Goal: Information Seeking & Learning: Learn about a topic

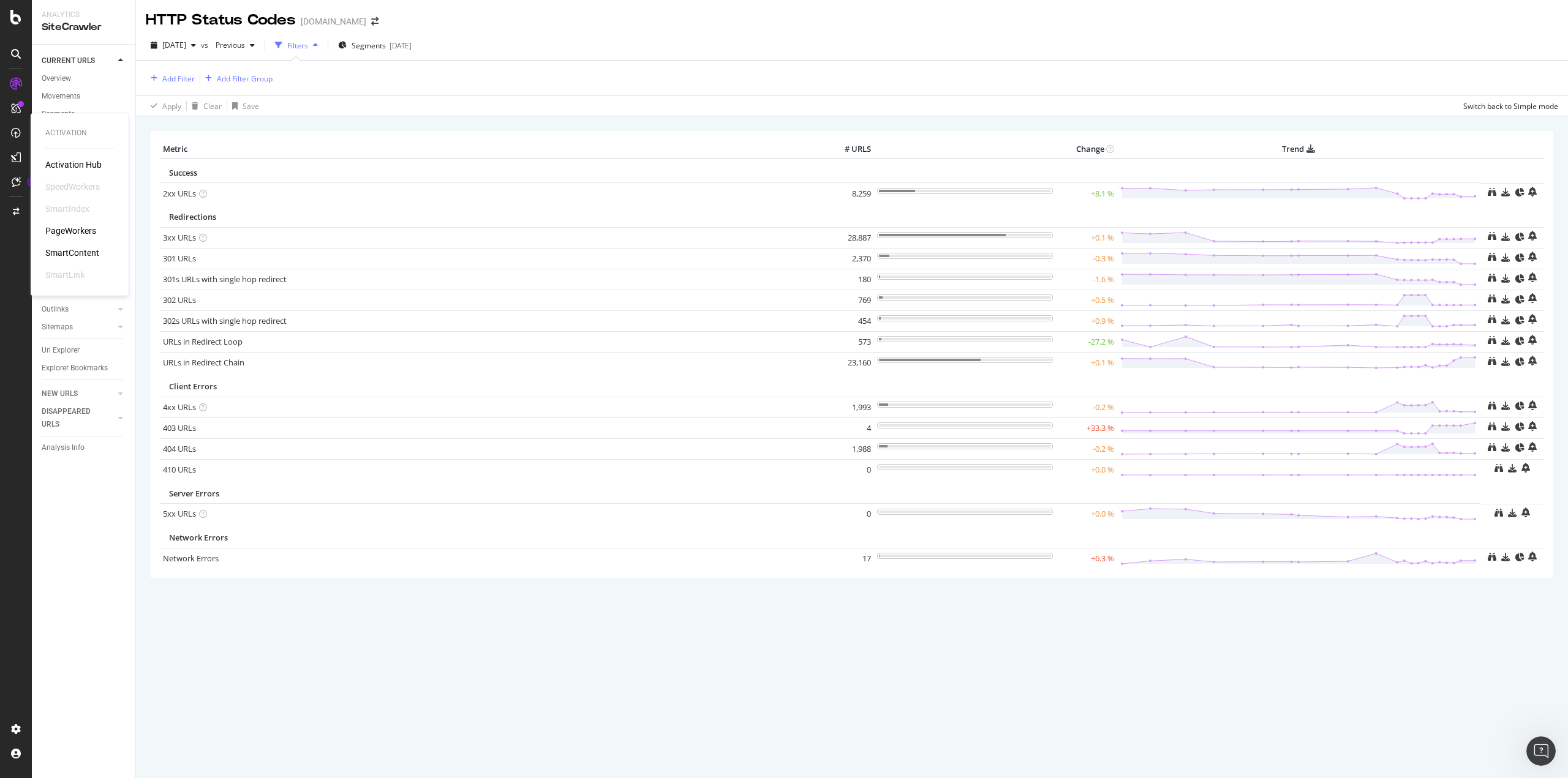
click at [78, 232] on div "PageWorkers" at bounding box center [70, 231] width 51 height 13
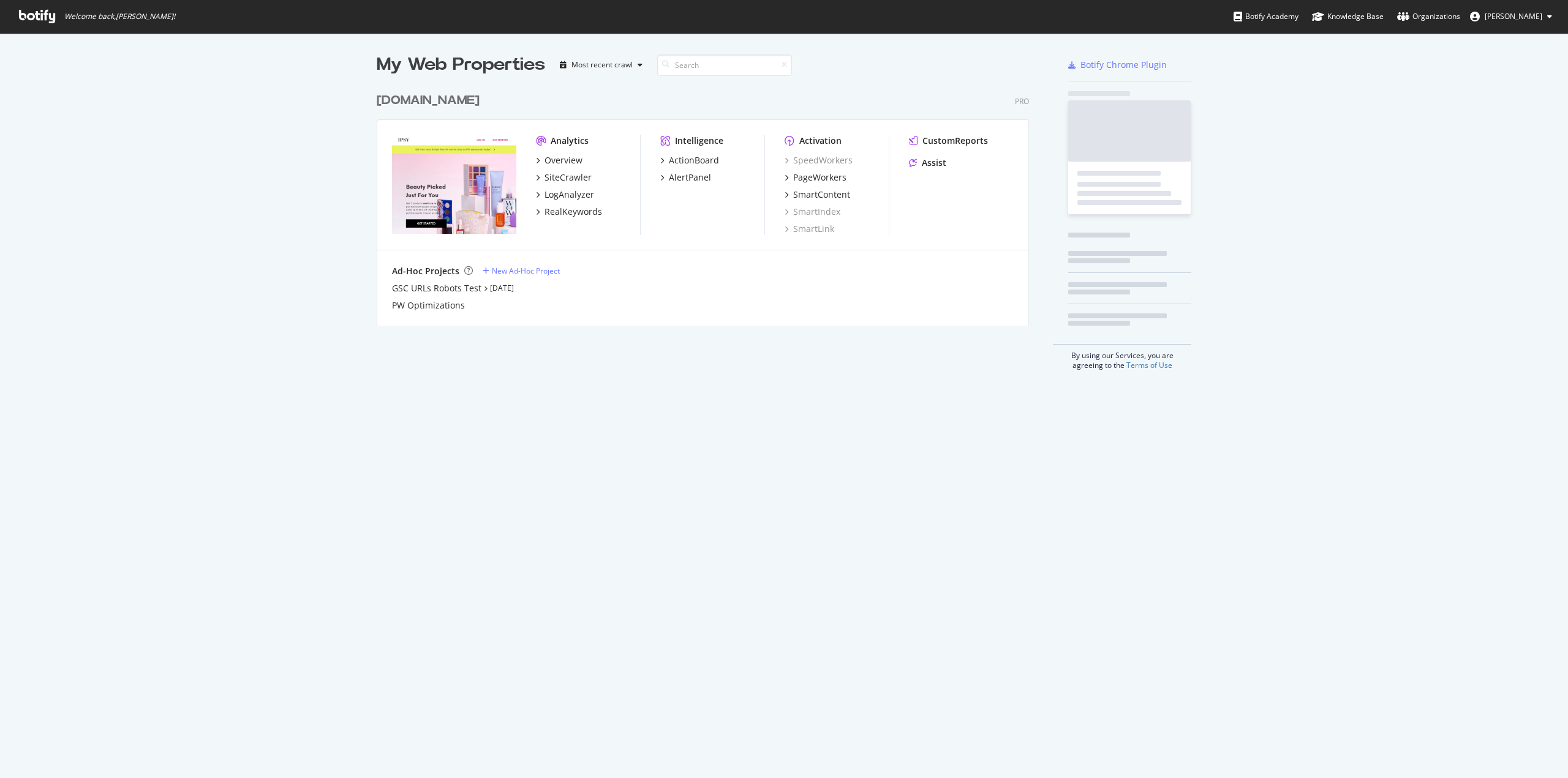
scroll to position [769, 1549]
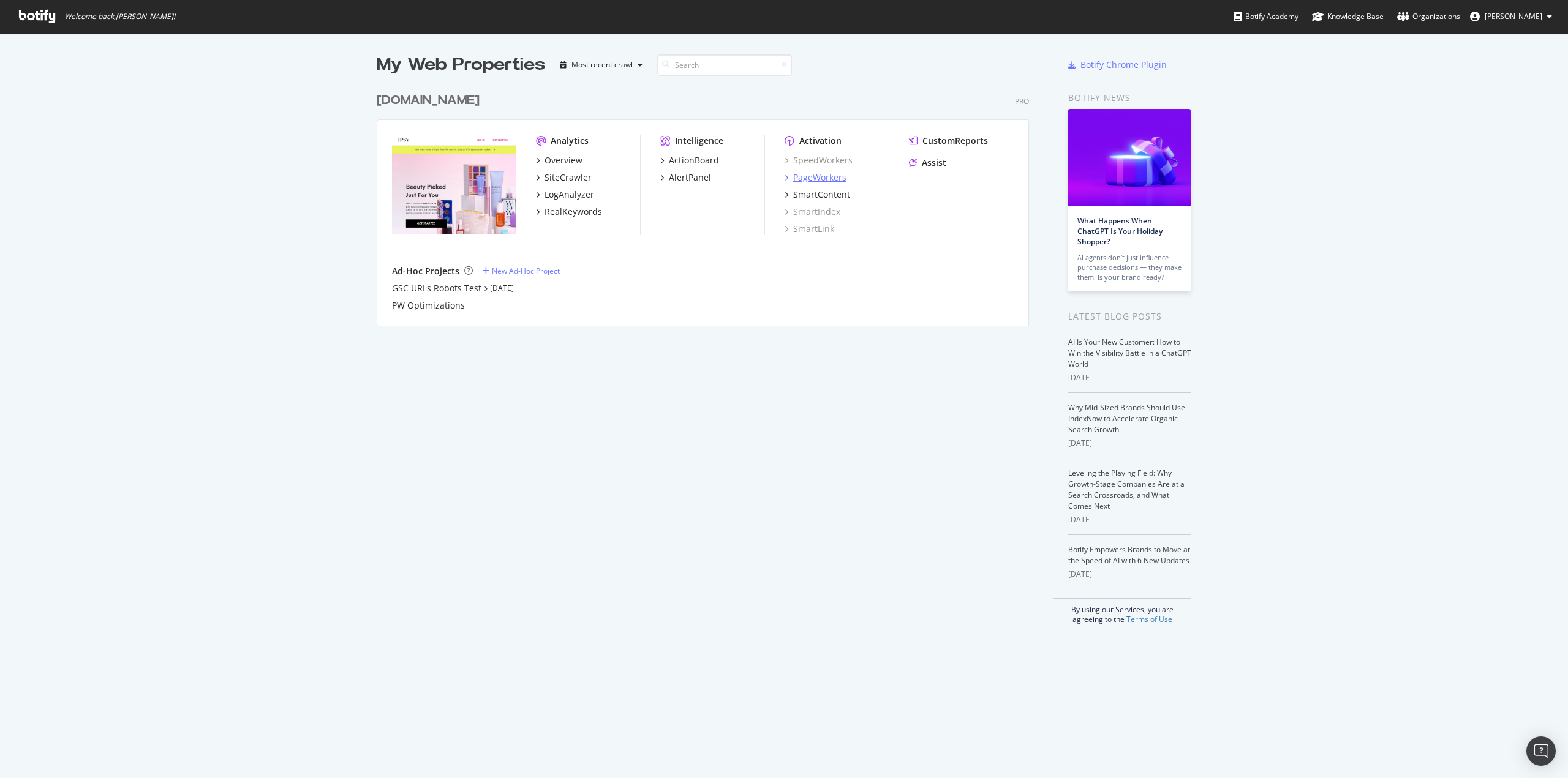
click at [825, 177] on div "PageWorkers" at bounding box center [819, 178] width 53 height 13
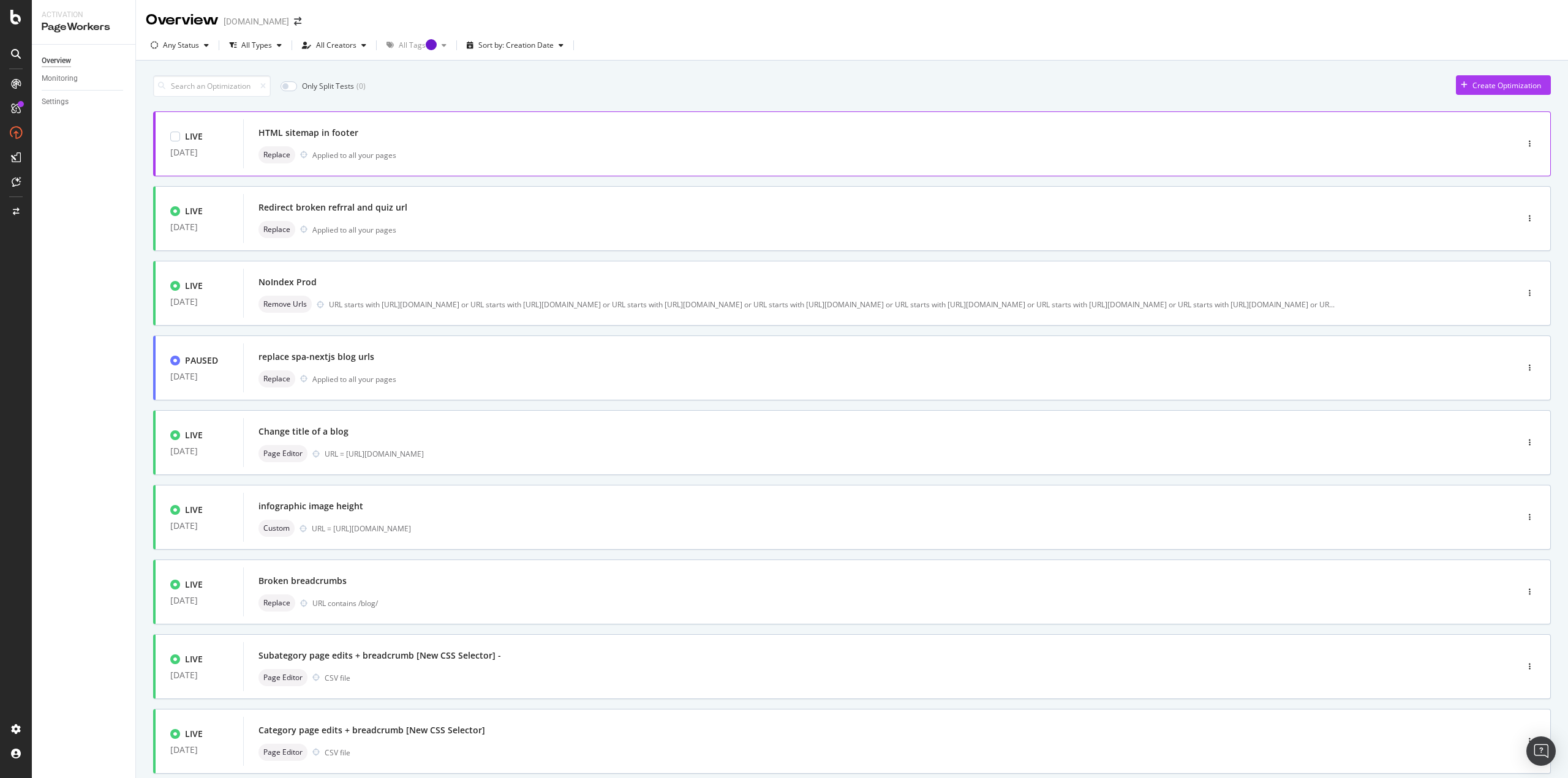
click at [686, 142] on div "HTML sitemap in footer Replace Applied to all your pages" at bounding box center [862, 144] width 1207 height 39
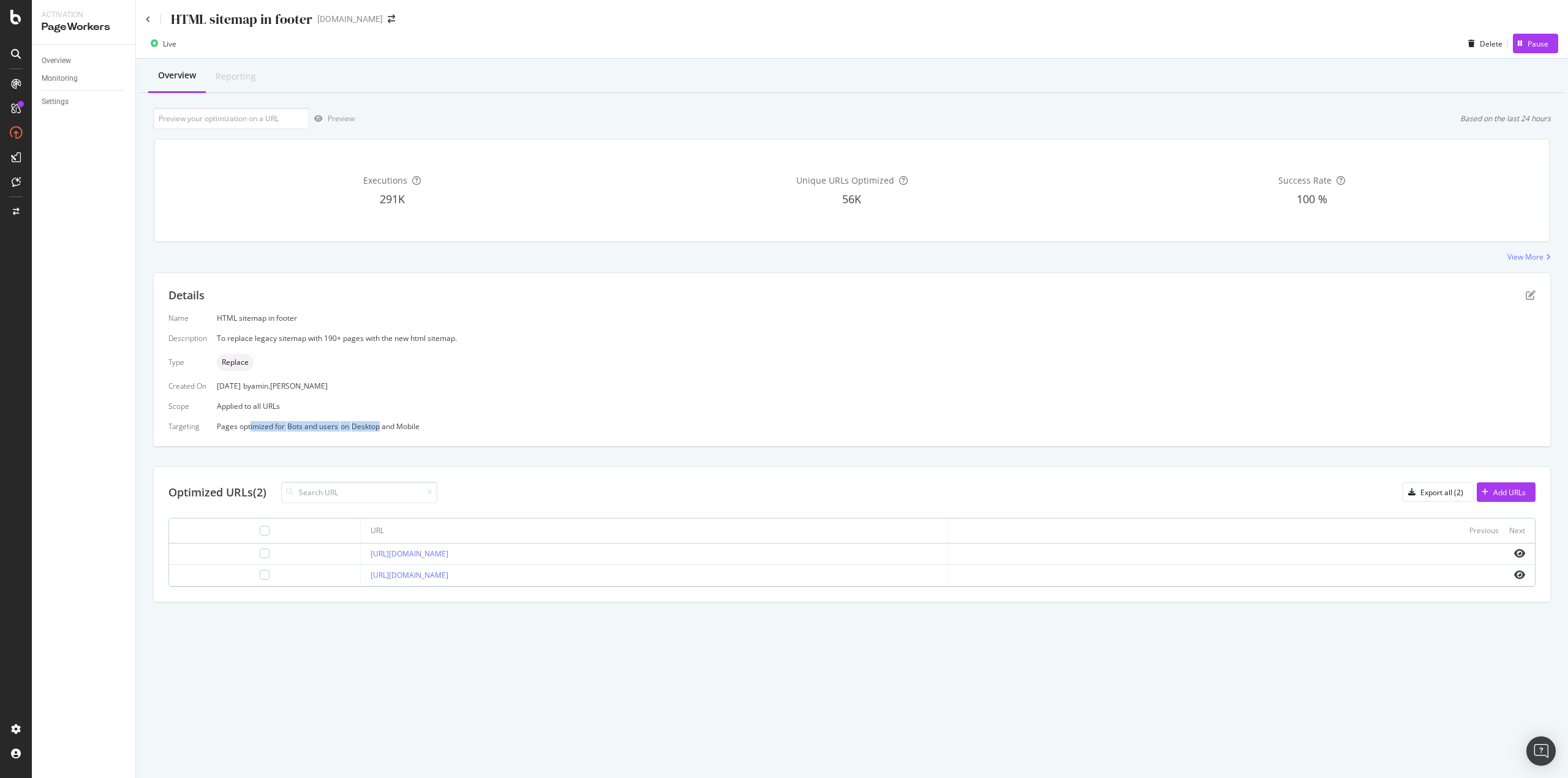
drag, startPoint x: 249, startPoint y: 424, endPoint x: 379, endPoint y: 427, distance: 130.0
click at [379, 427] on div "Pages optimized for Bots and users on Desktop and Mobile" at bounding box center [876, 426] width 1319 height 11
click at [379, 427] on div "Desktop and Mobile" at bounding box center [385, 426] width 68 height 11
drag, startPoint x: 423, startPoint y: 428, endPoint x: 237, endPoint y: 428, distance: 186.0
click at [237, 428] on div "Pages optimized for Bots and users on Desktop and Mobile" at bounding box center [876, 426] width 1319 height 11
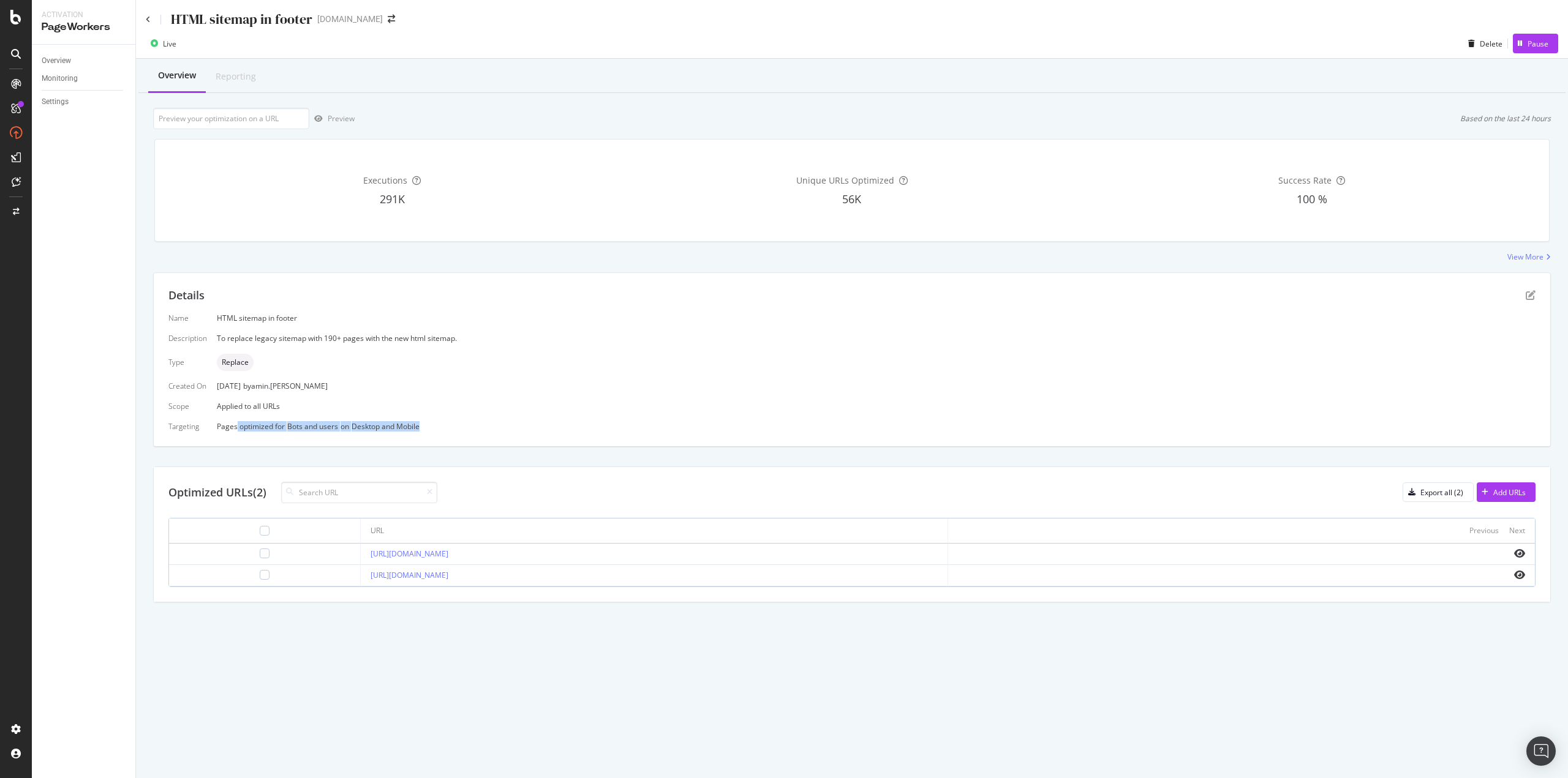
click at [237, 427] on div "Pages optimized for Bots and users on Desktop and Mobile" at bounding box center [876, 426] width 1319 height 11
click at [1540, 258] on div "View More" at bounding box center [1525, 257] width 36 height 11
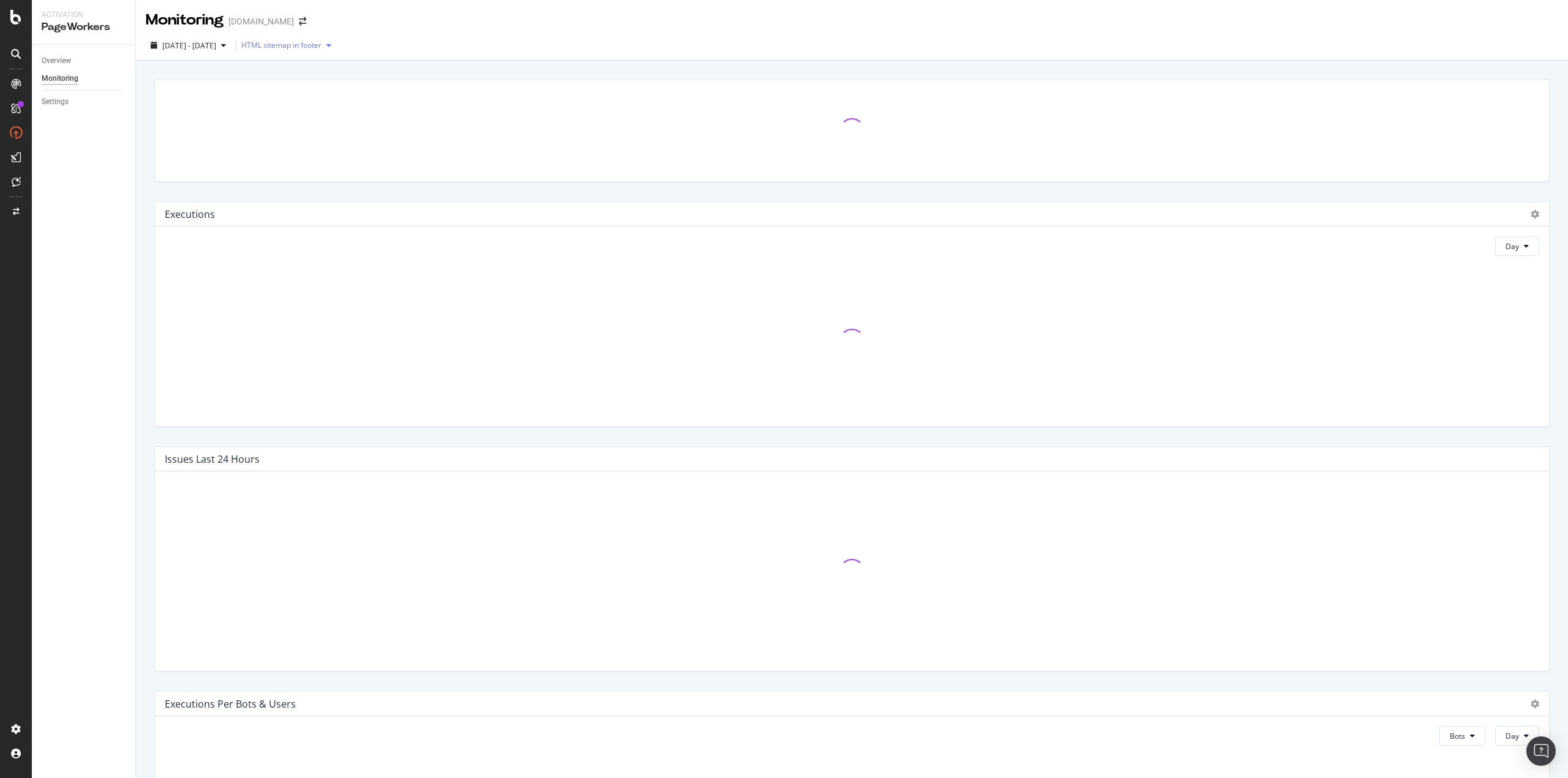
click at [331, 46] on icon "button" at bounding box center [329, 46] width 5 height 8
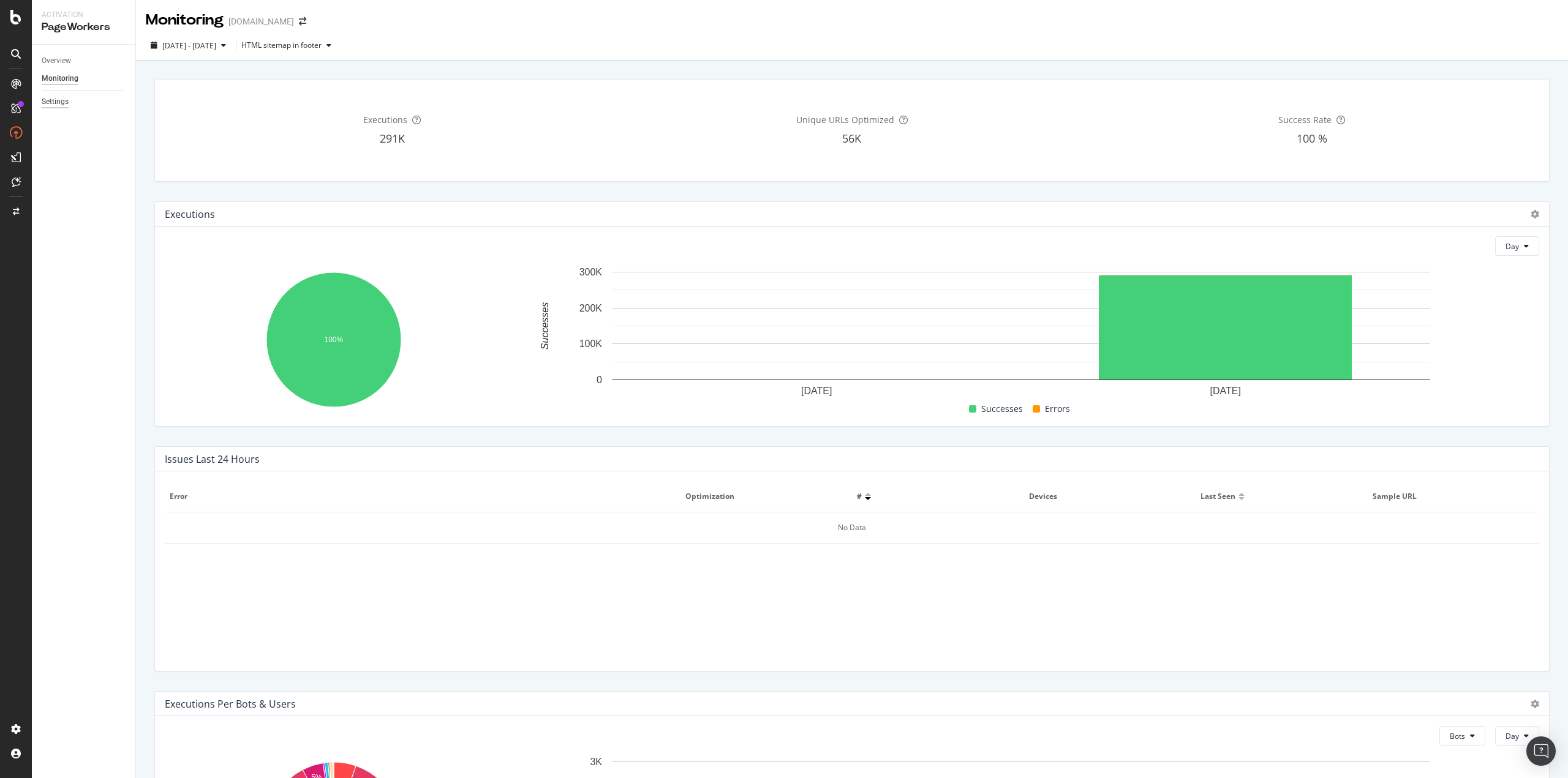
click at [64, 98] on div "Settings" at bounding box center [55, 102] width 27 height 13
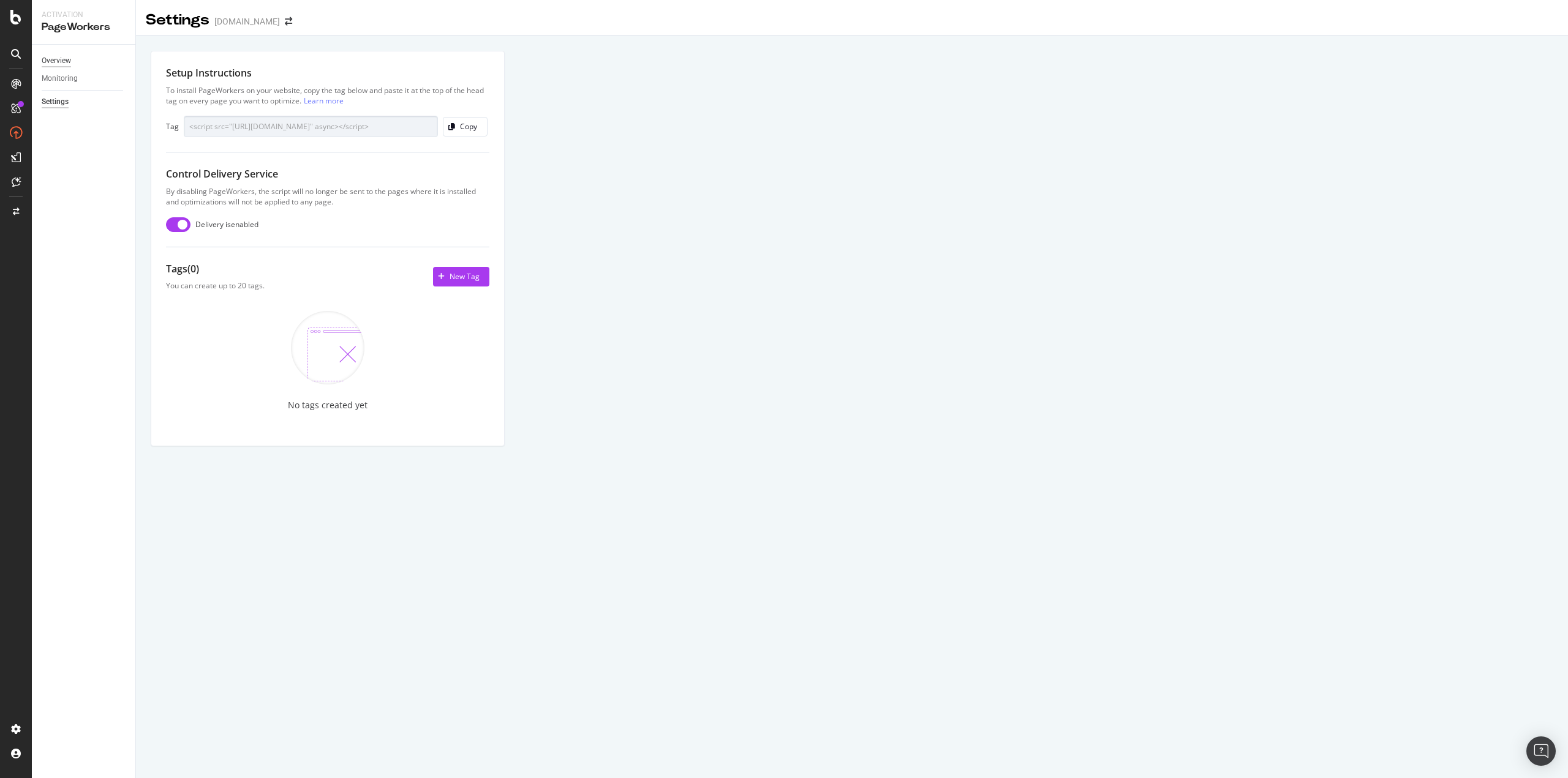
click at [68, 60] on div "Overview" at bounding box center [56, 61] width 29 height 13
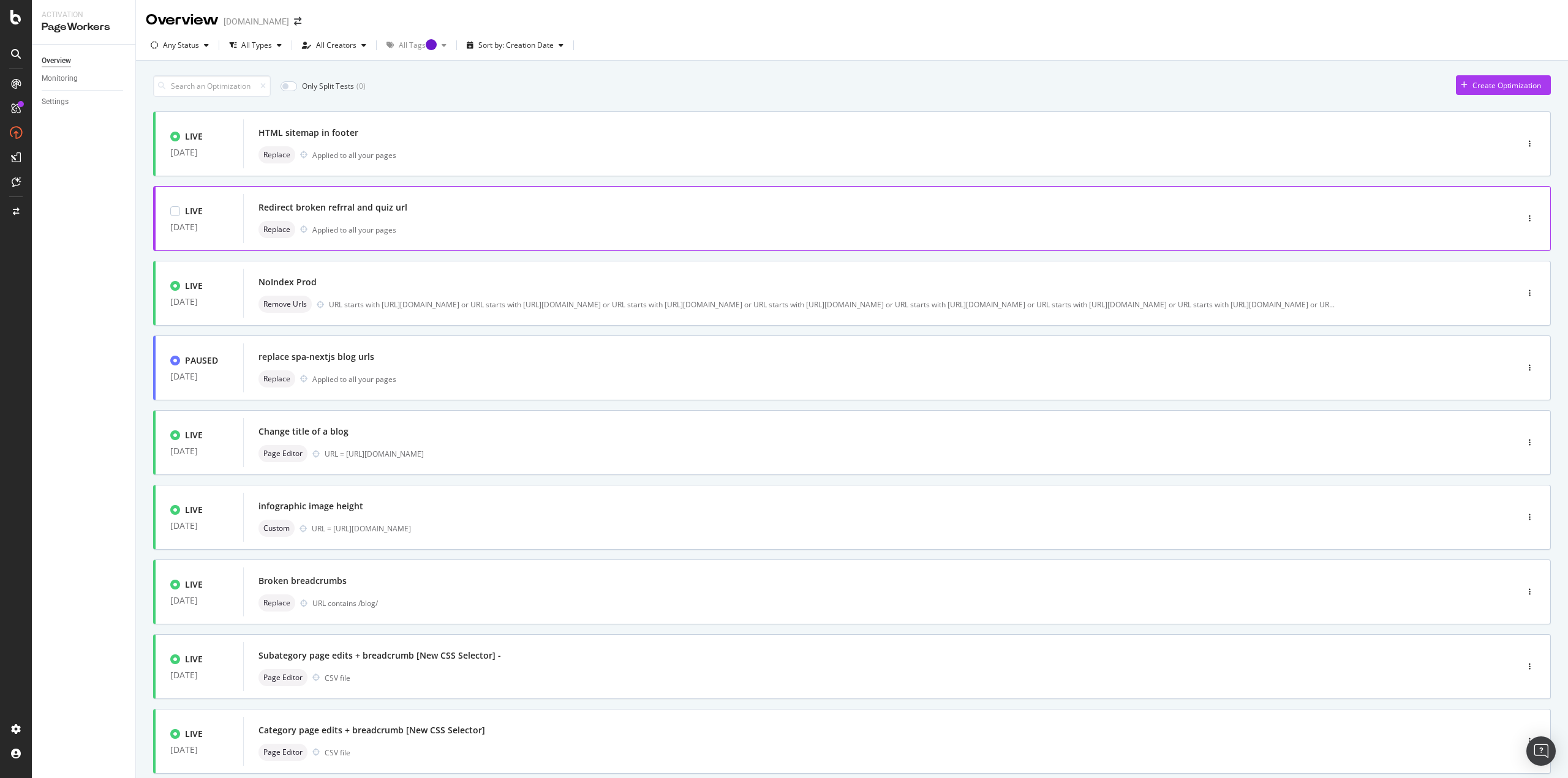
click at [511, 235] on div "Replace Applied to all your pages" at bounding box center [862, 229] width 1207 height 17
click at [328, 139] on div "HTML sitemap in footer" at bounding box center [308, 133] width 100 height 13
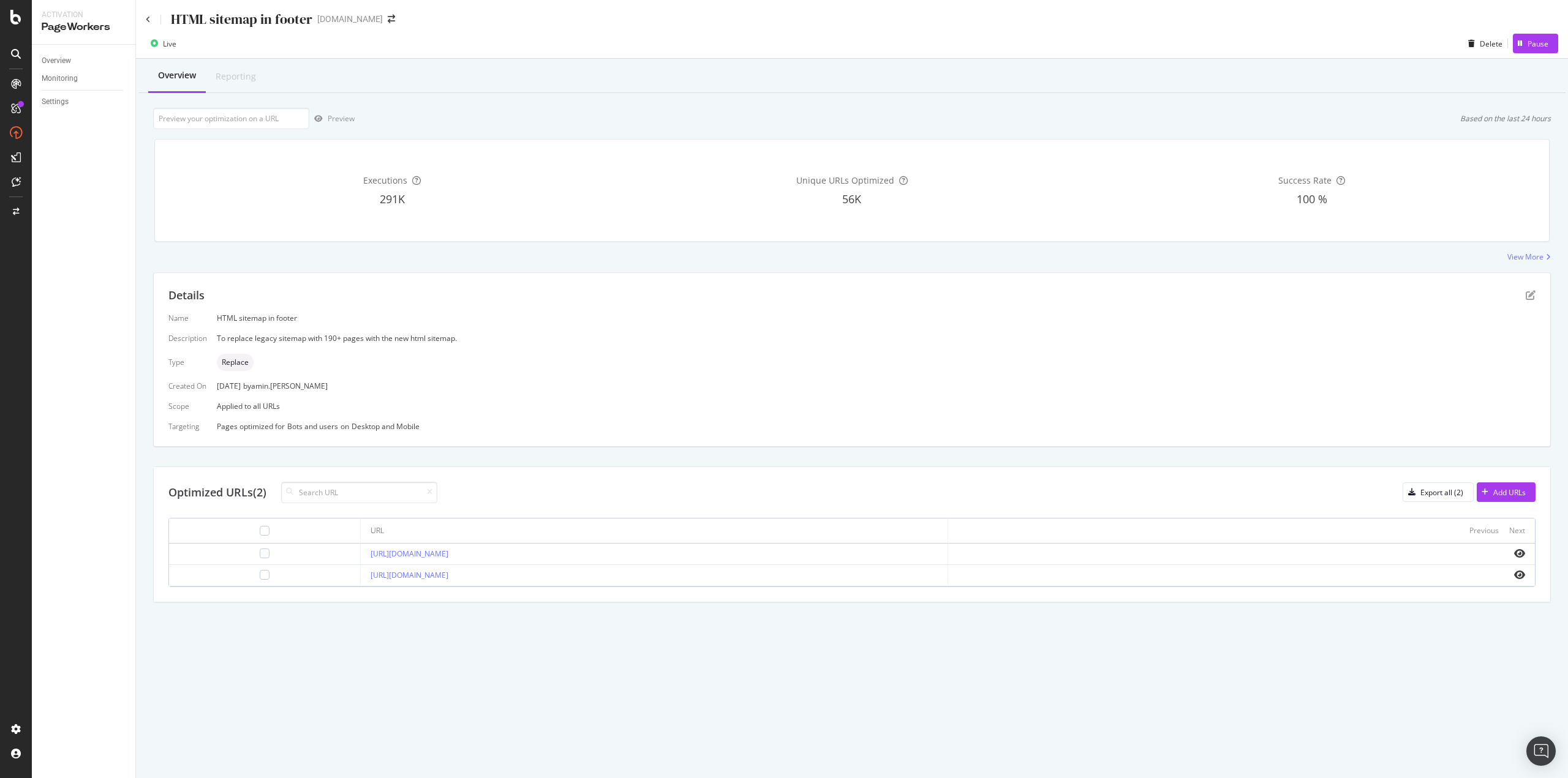
click at [143, 20] on div "HTML sitemap in footer ipsy.com" at bounding box center [852, 14] width 1431 height 29
click at [147, 18] on icon at bounding box center [148, 19] width 5 height 8
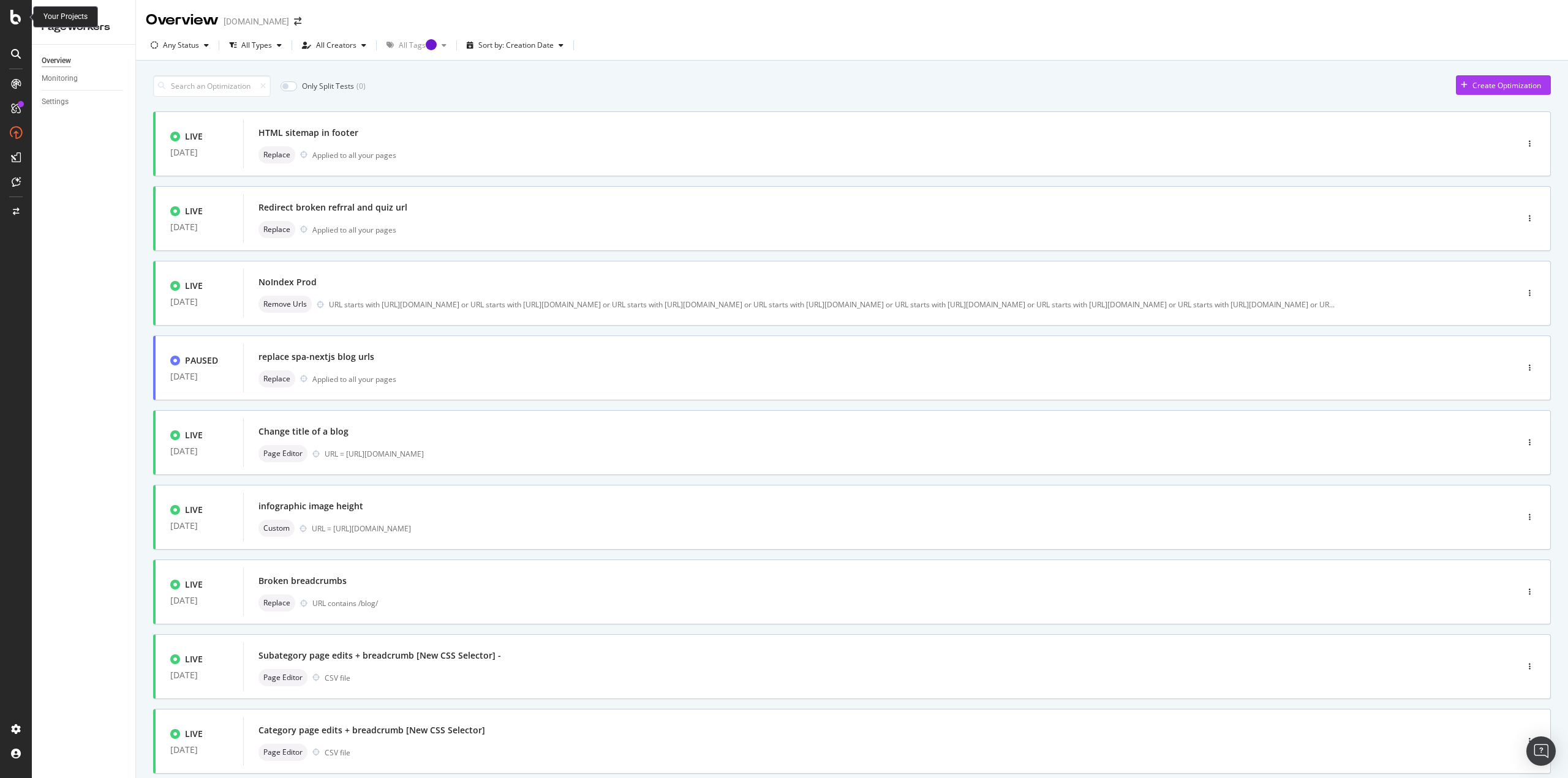
click at [18, 12] on icon at bounding box center [16, 17] width 11 height 14
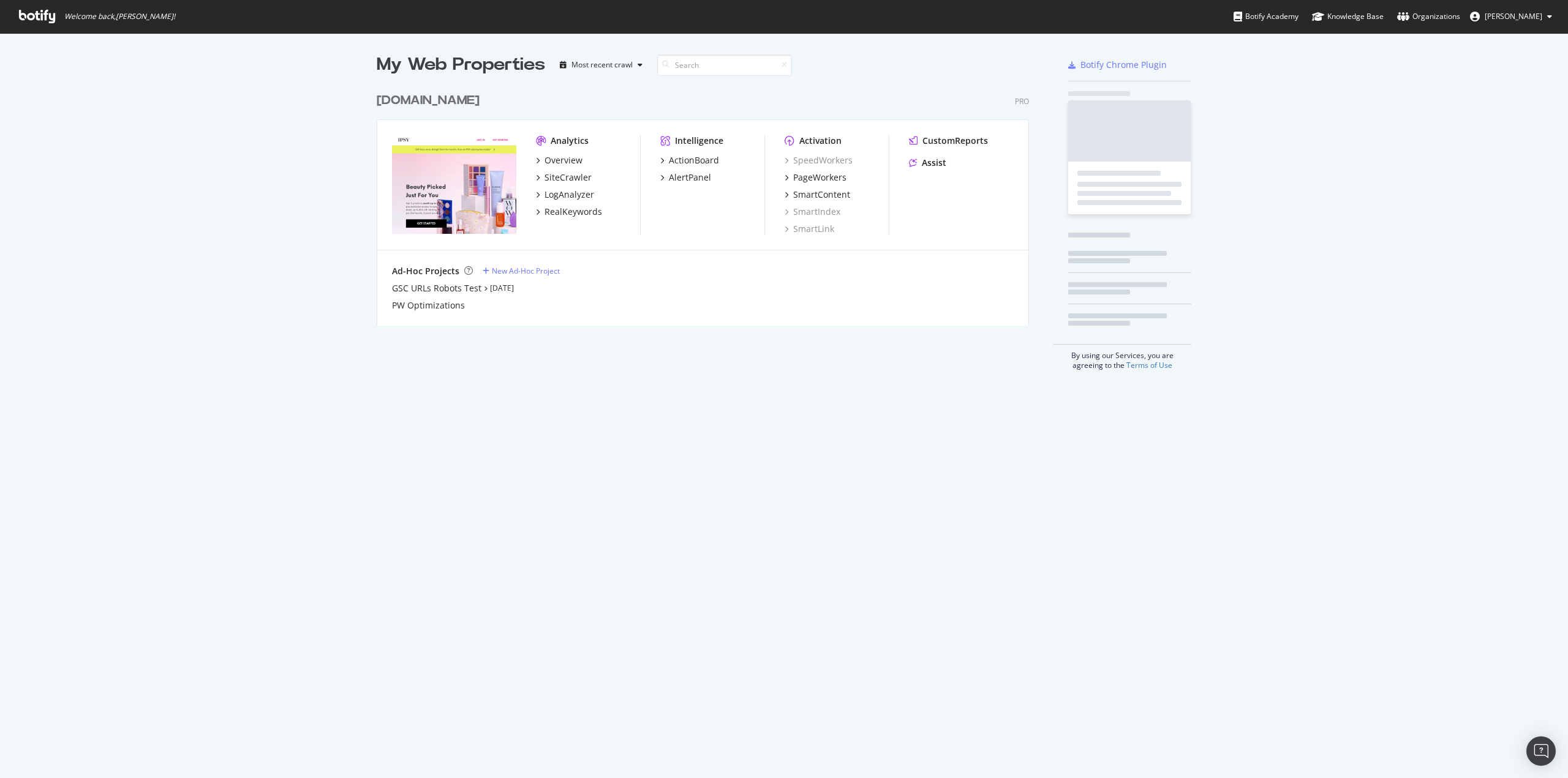
scroll to position [769, 1549]
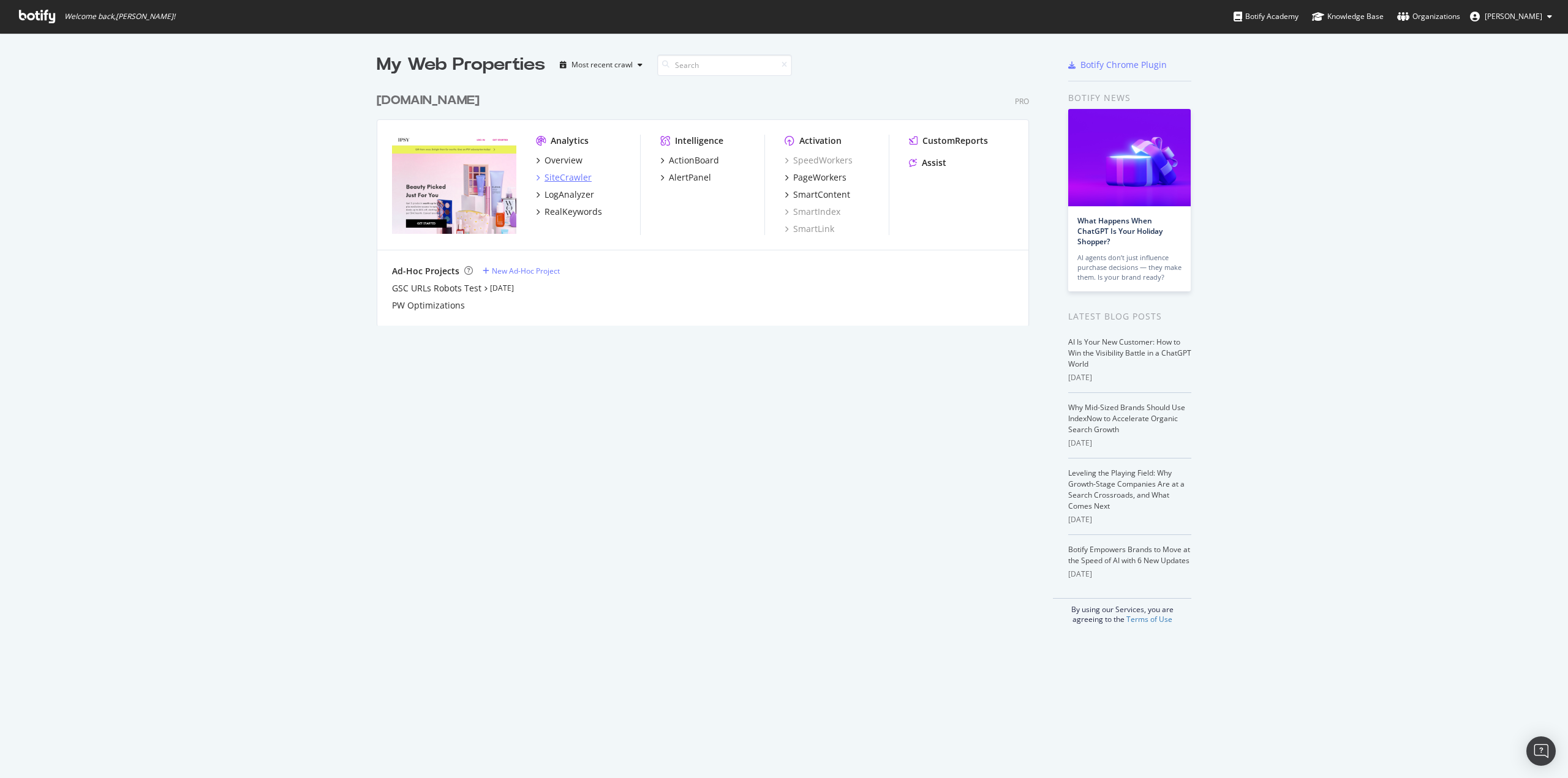
click at [564, 175] on div "SiteCrawler" at bounding box center [567, 178] width 47 height 13
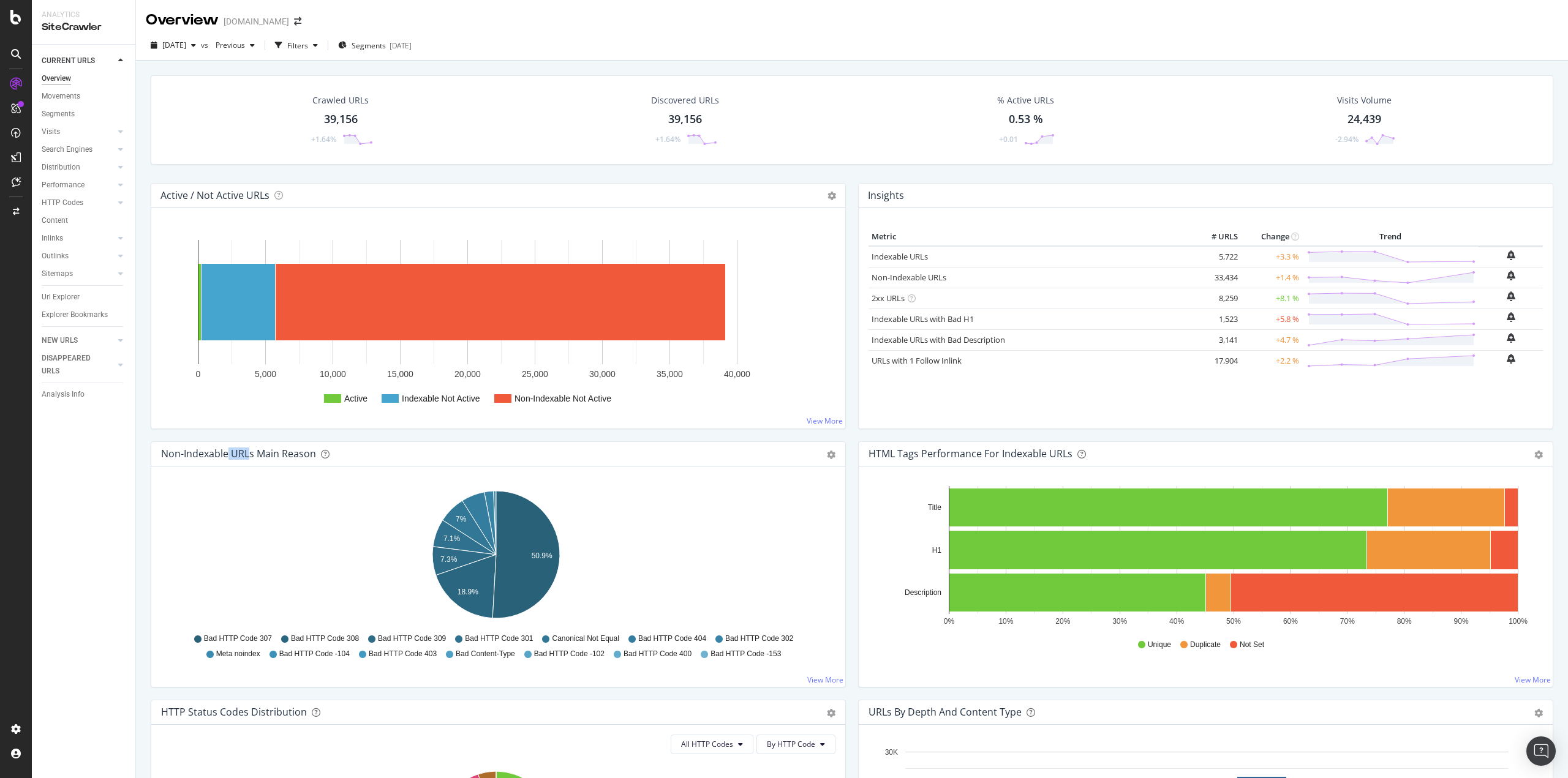
drag, startPoint x: 248, startPoint y: 451, endPoint x: 228, endPoint y: 456, distance: 20.6
click at [228, 456] on div "Non-Indexable URLs Main Reason" at bounding box center [238, 454] width 155 height 13
click at [120, 170] on icon at bounding box center [121, 167] width 5 height 8
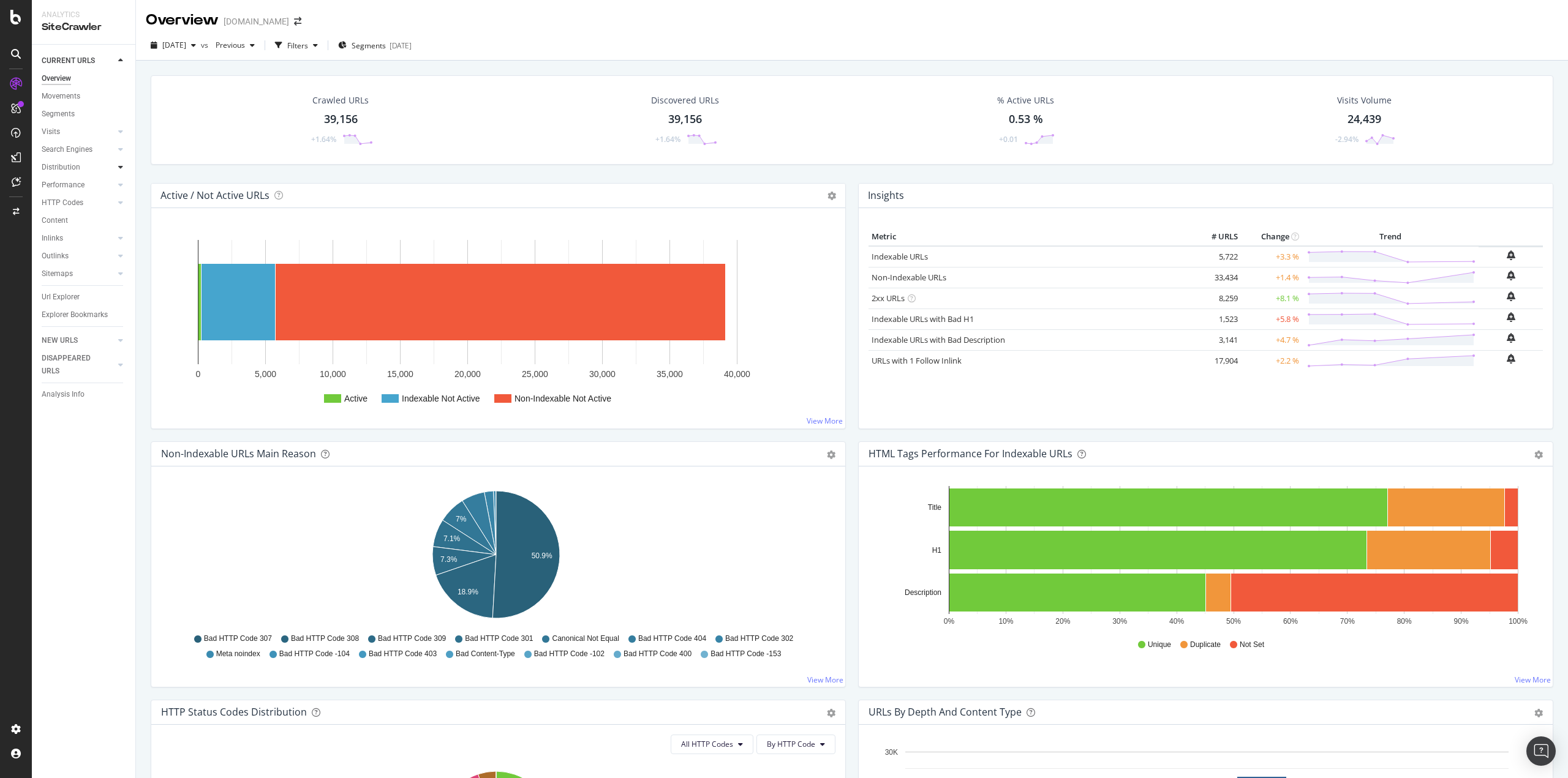
click at [120, 170] on icon at bounding box center [121, 167] width 5 height 8
click at [121, 272] on icon at bounding box center [121, 274] width 5 height 8
click at [58, 258] on div "Insights" at bounding box center [60, 256] width 26 height 13
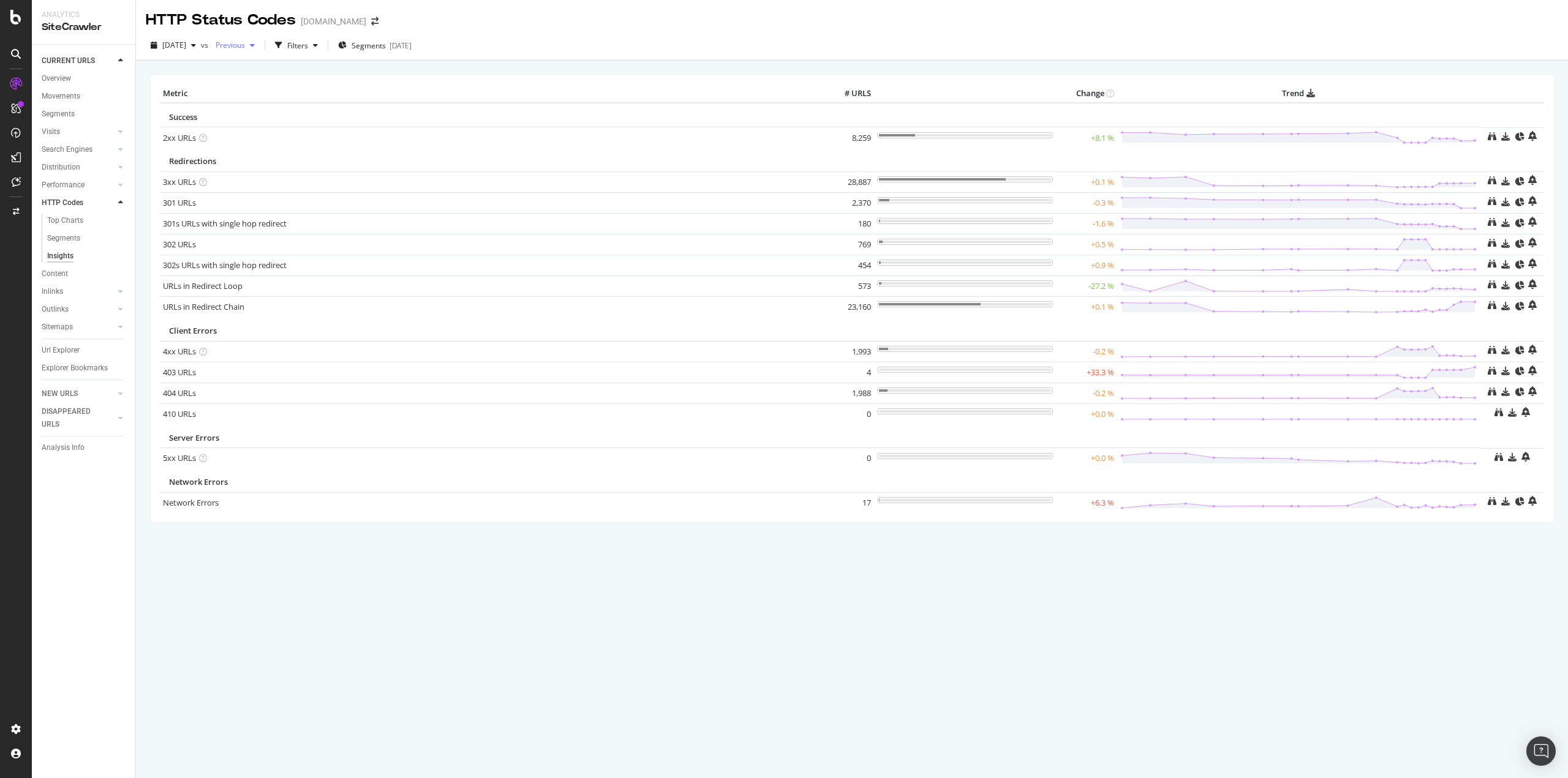
click at [245, 48] on span "Previous" at bounding box center [227, 45] width 34 height 11
click at [310, 138] on div "42.3K URLs" at bounding box center [329, 135] width 38 height 11
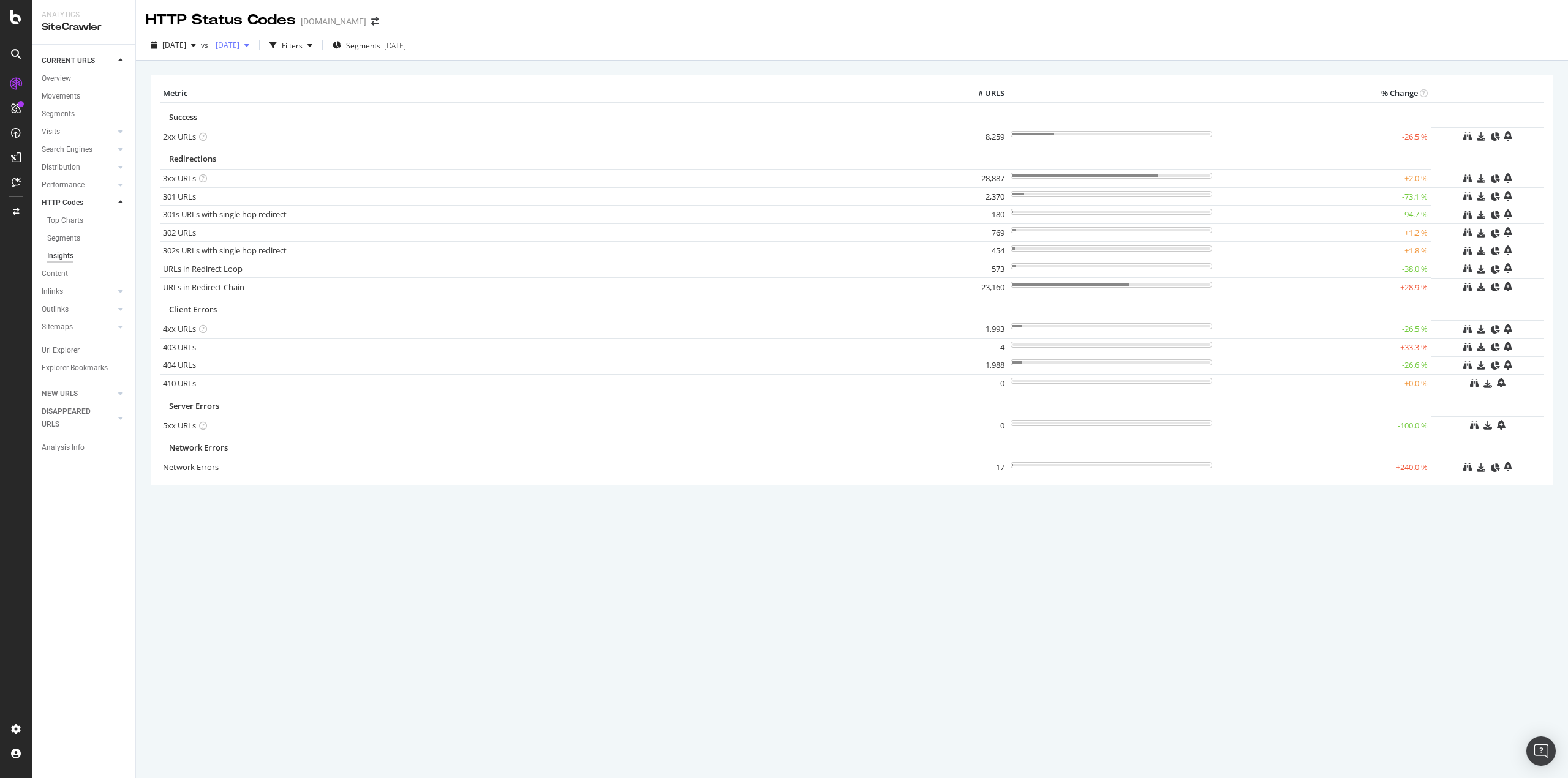
click at [239, 45] on span "2025 Aug. 3rd" at bounding box center [225, 45] width 29 height 11
click at [343, 108] on div "38.5K URLs" at bounding box center [329, 112] width 38 height 11
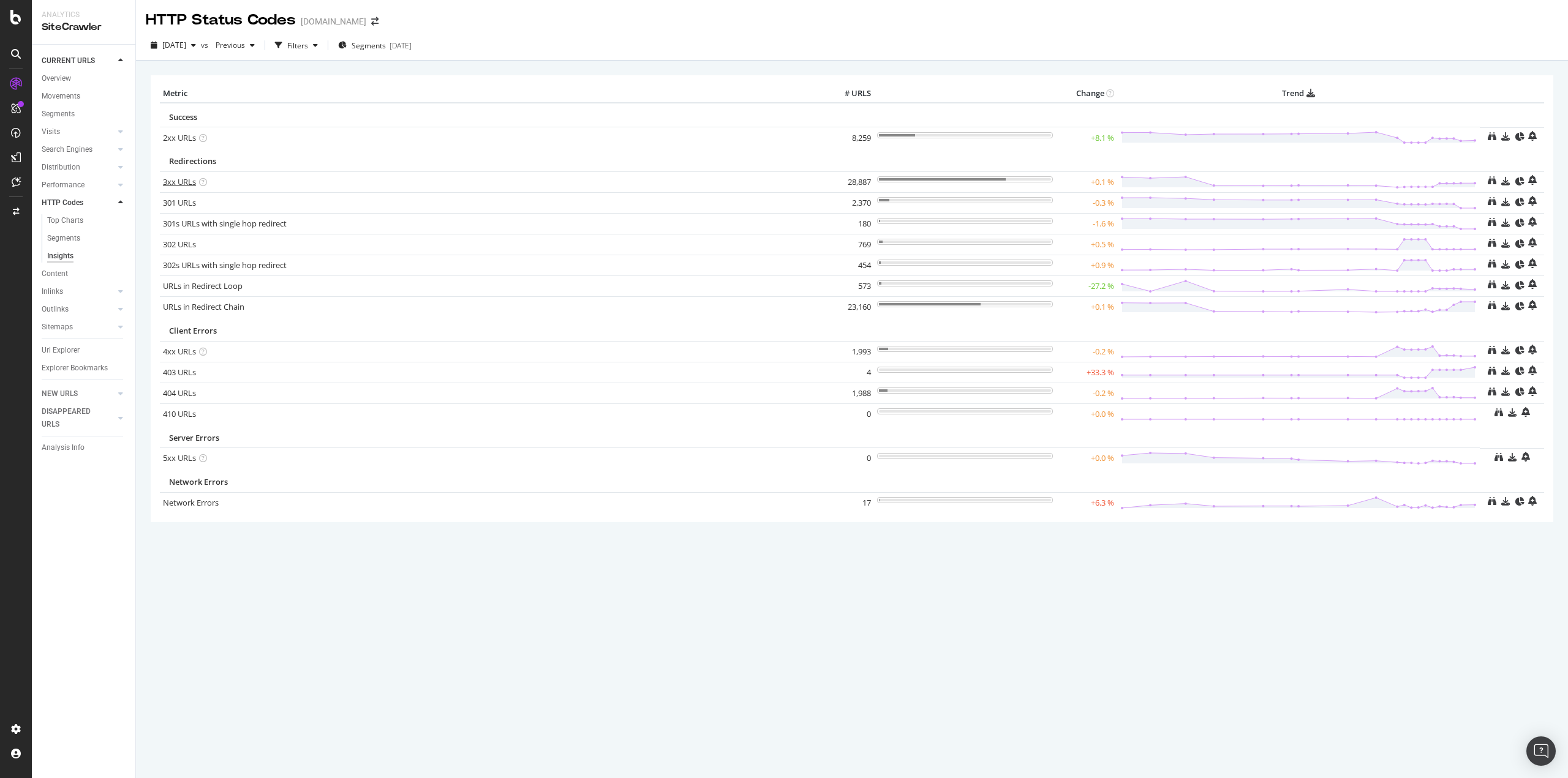
click at [180, 181] on link "3xx URLs" at bounding box center [179, 182] width 33 height 11
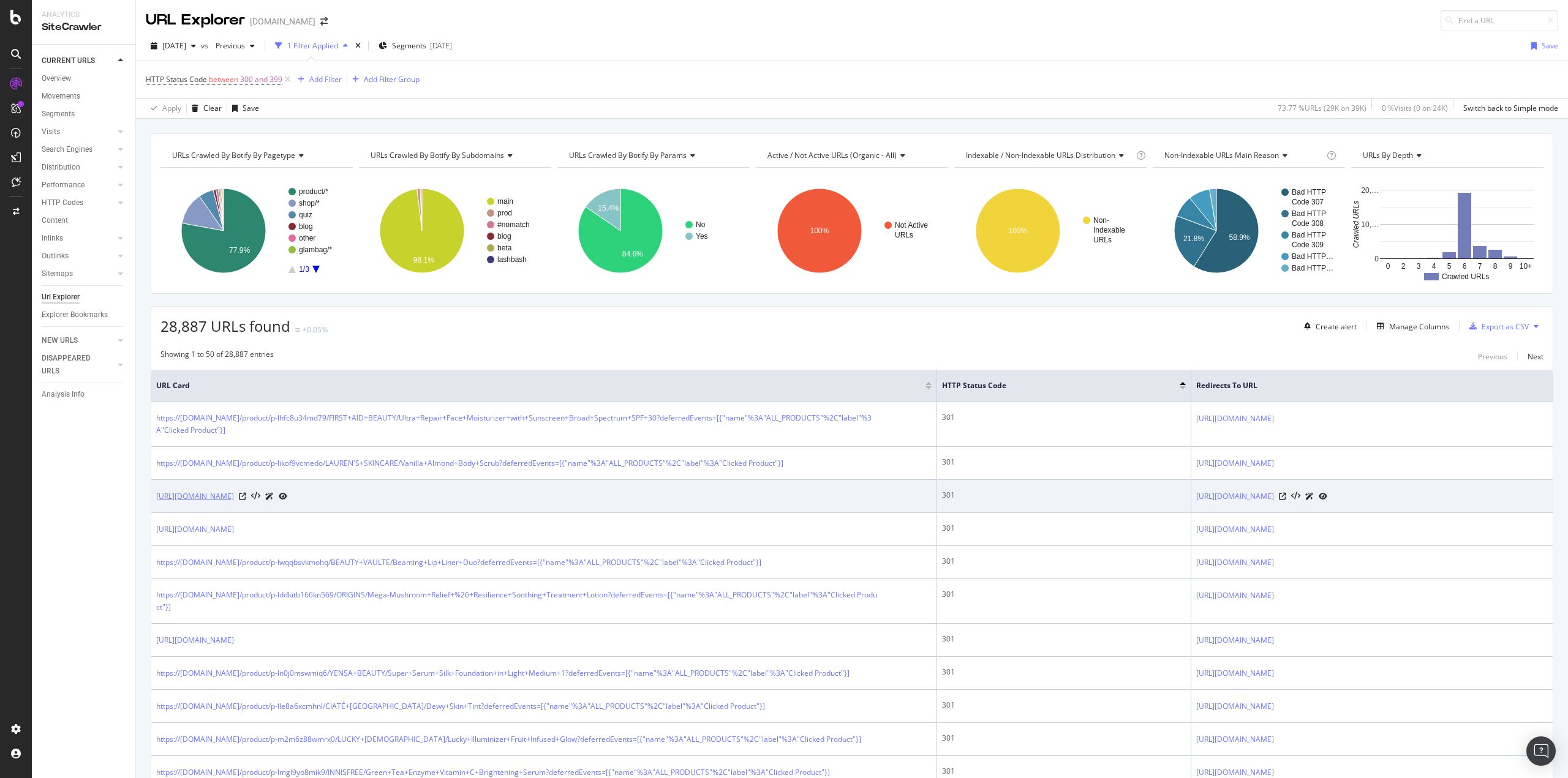
click at [234, 503] on link "https://www.ipsy.com/product/p-j687klozjflomgn" at bounding box center [195, 496] width 78 height 13
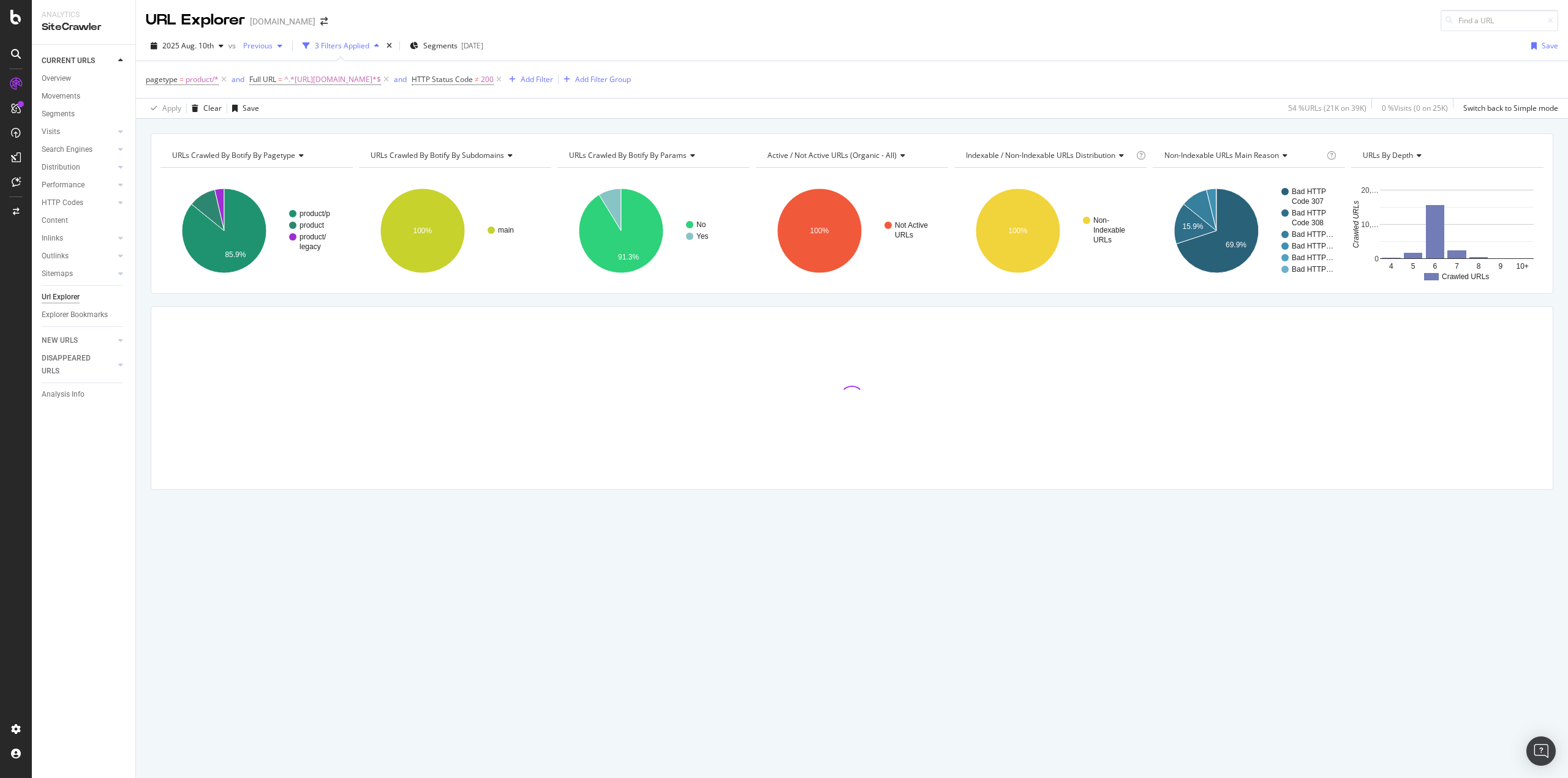
click at [279, 45] on icon "button" at bounding box center [280, 46] width 5 height 8
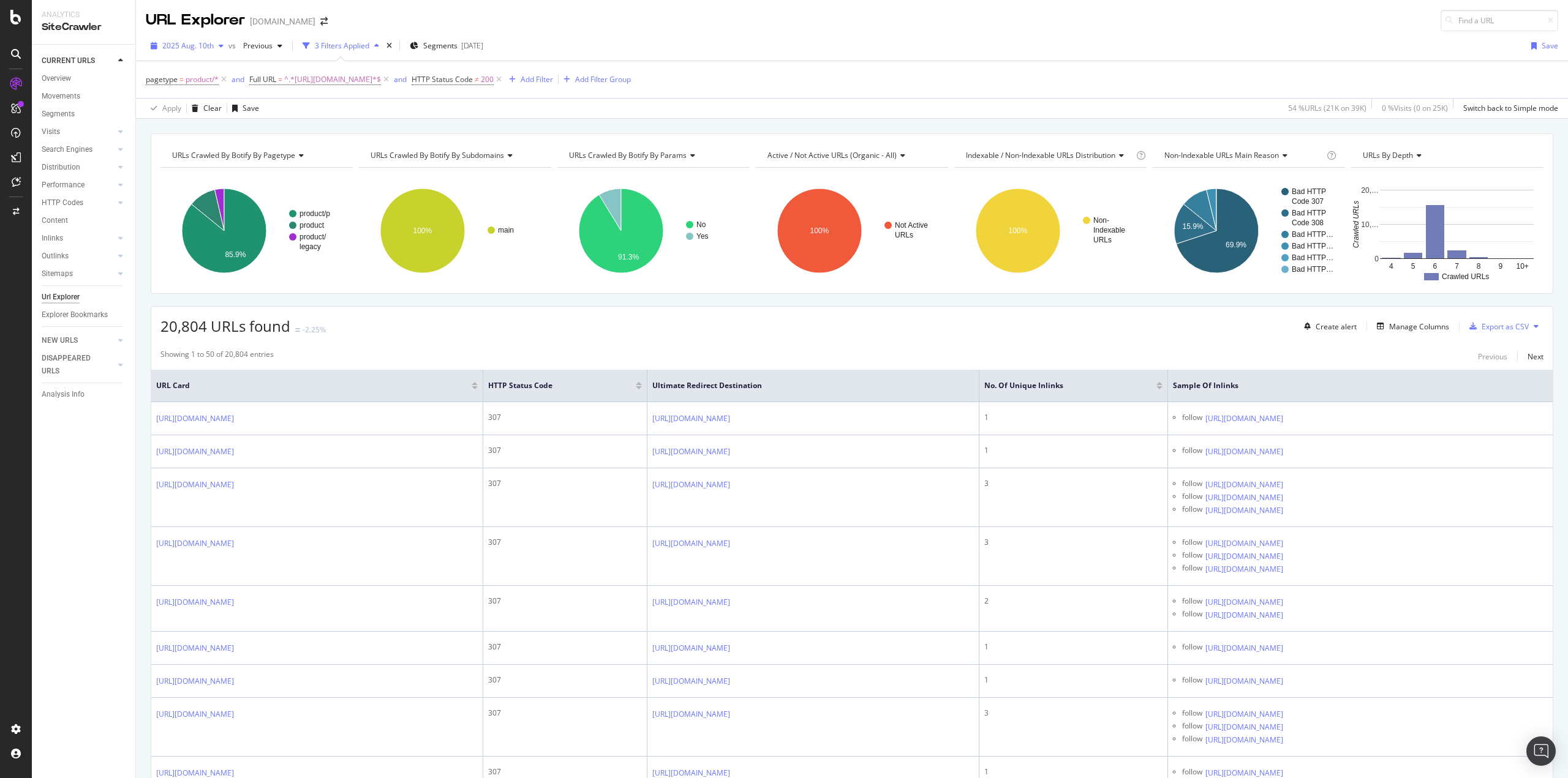
click at [180, 46] on span "2025 Aug. 10th" at bounding box center [188, 46] width 51 height 11
click at [238, 91] on div "39.2K URLs" at bounding box center [254, 90] width 38 height 11
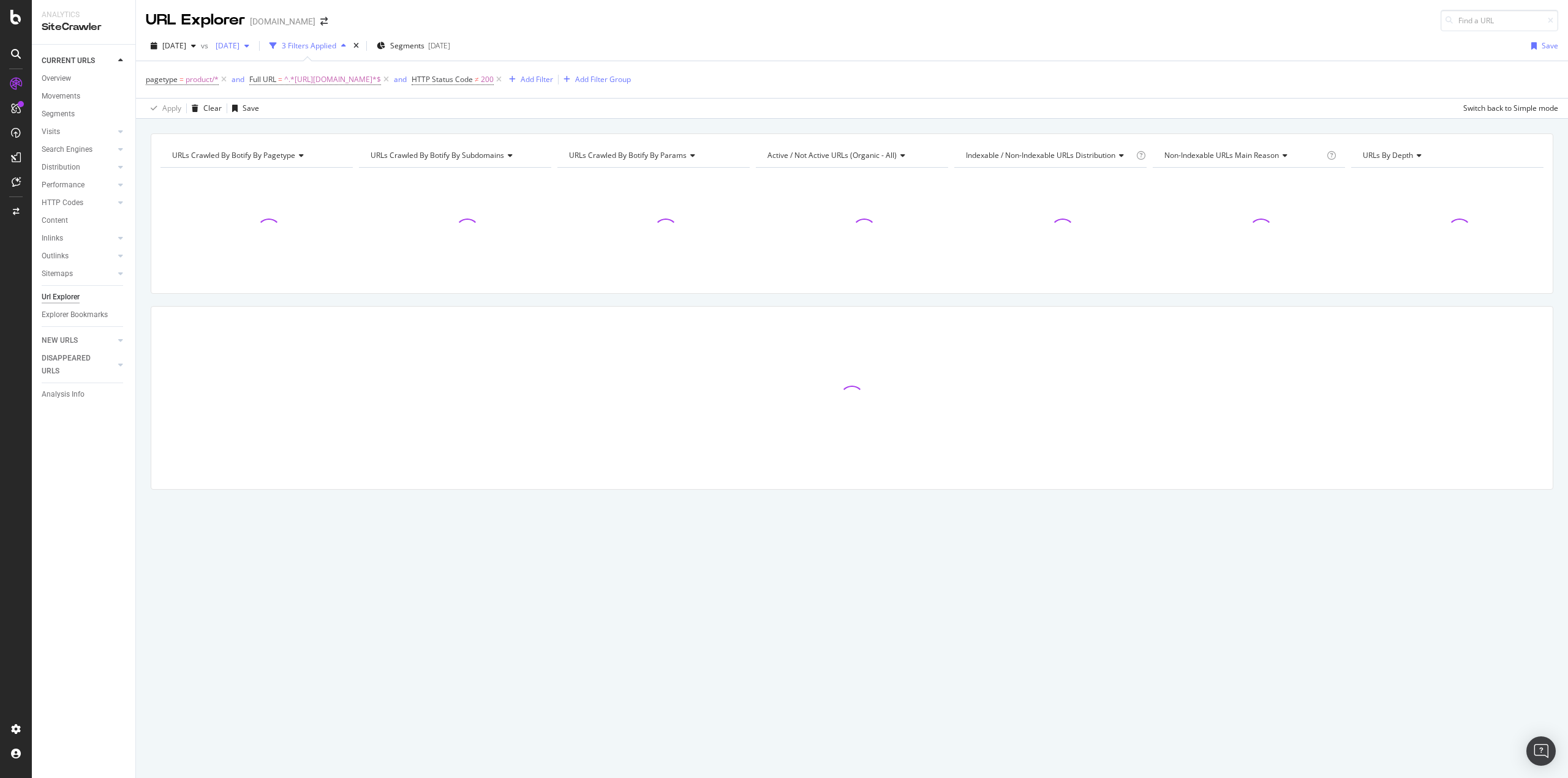
click at [239, 43] on span "2025 Aug. 3rd" at bounding box center [225, 46] width 29 height 11
click at [281, 120] on div "2025 Aug. 10th 38.5K URLs" at bounding box center [302, 112] width 146 height 18
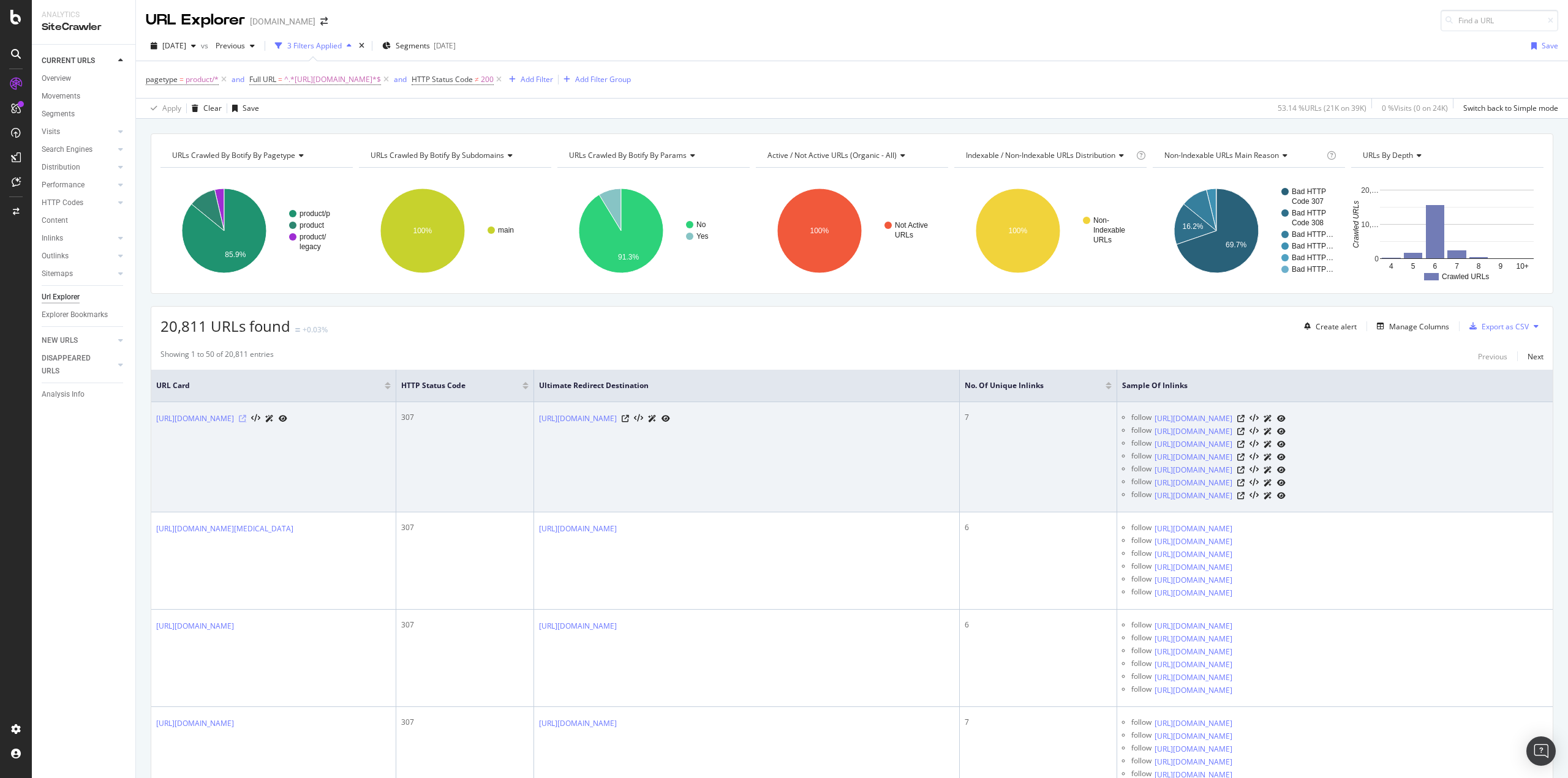
click at [246, 422] on icon at bounding box center [242, 419] width 8 height 8
click at [1244, 494] on icon at bounding box center [1240, 496] width 8 height 8
click at [1244, 482] on icon at bounding box center [1240, 483] width 8 height 8
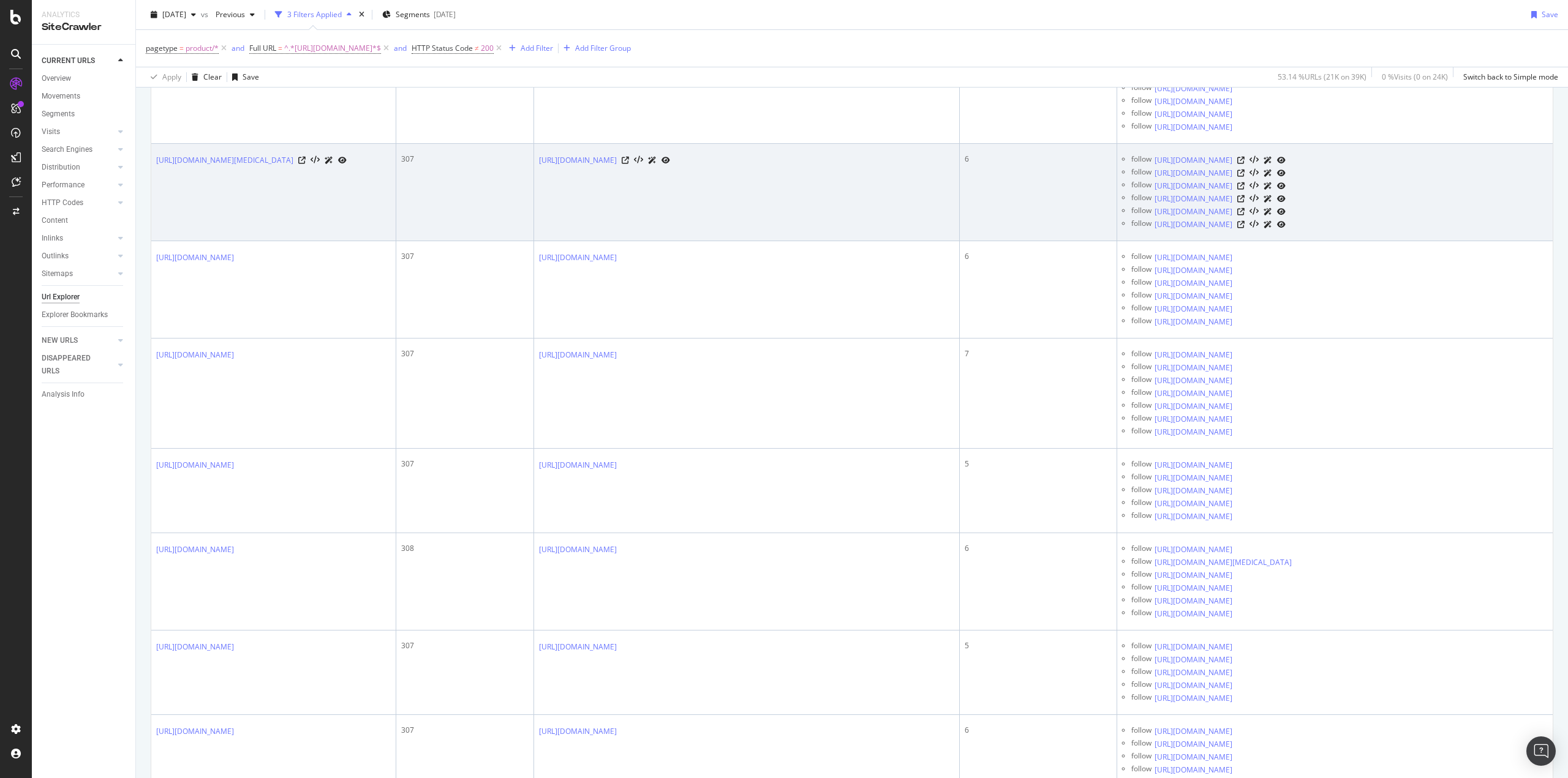
scroll to position [429, 0]
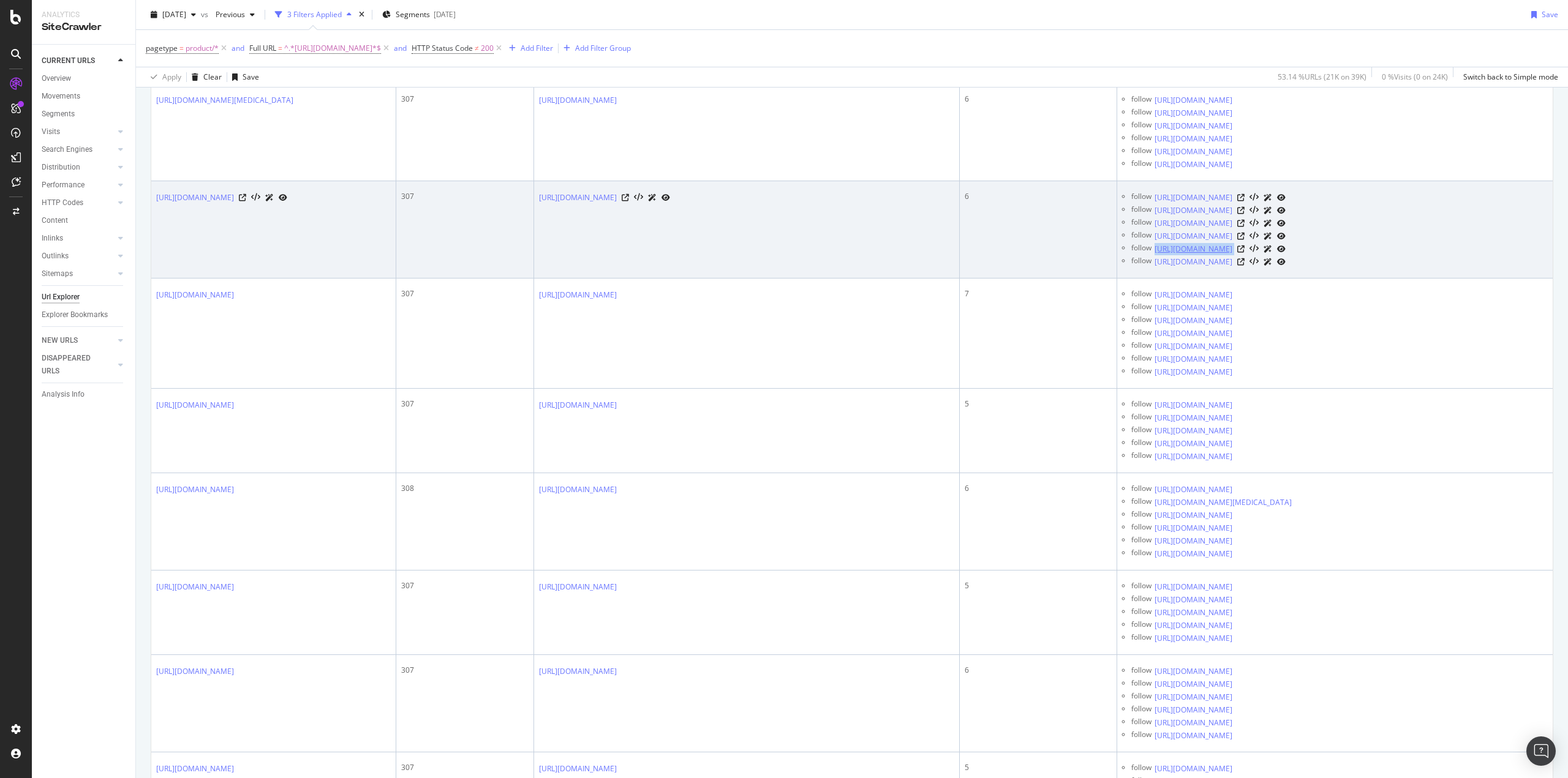
drag, startPoint x: 1395, startPoint y: 248, endPoint x: 1155, endPoint y: 251, distance: 240.0
click at [1155, 251] on div "https://graphql.prod.ipsy.com/blog/best-rare-beauty-products-review" at bounding box center [1219, 248] width 131 height 13
copy div "https://graphql.prod.ipsy.com/blog/best-rare-beauty-products-review"
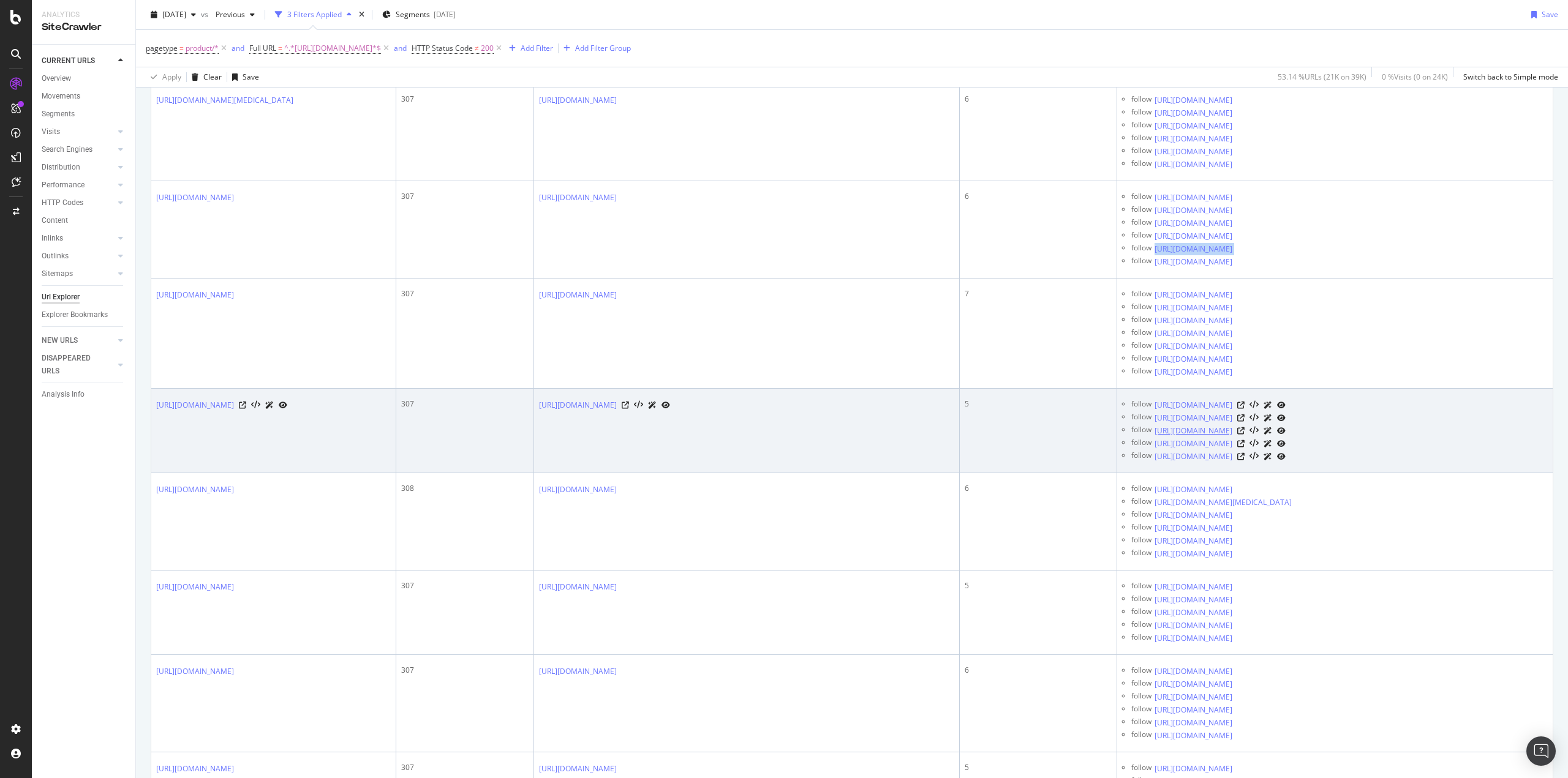
drag, startPoint x: 1409, startPoint y: 432, endPoint x: 1155, endPoint y: 433, distance: 254.0
click at [1155, 433] on div "https://edge-gw-web-main.prod.ipsy.com/blog/green-tea-benefits-for-skin" at bounding box center [1219, 431] width 131 height 13
copy link "https://edge-gw-web-main.prod.ipsy.com/blog/green-tea-benefits-for-skin"
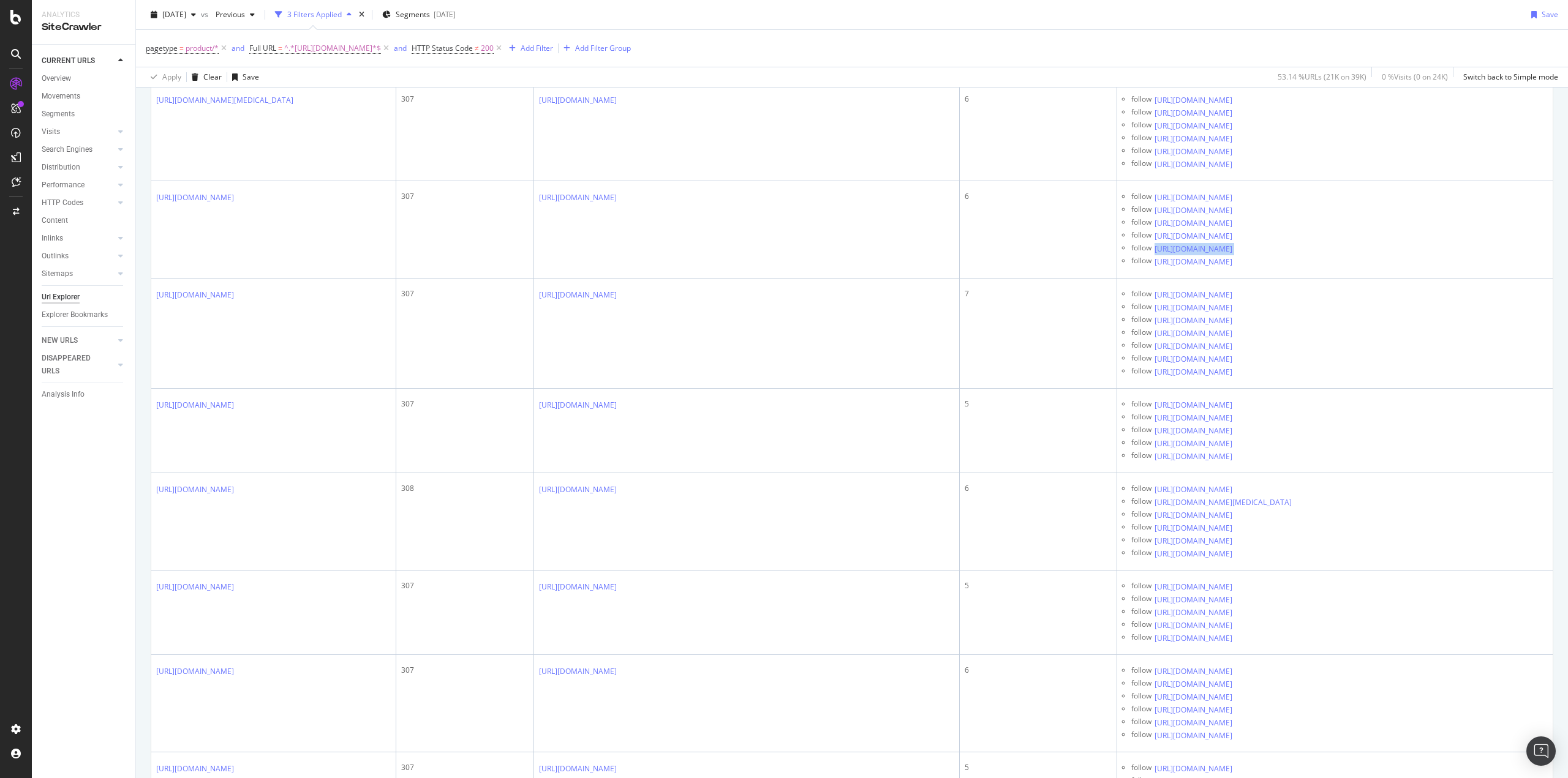
scroll to position [0, 0]
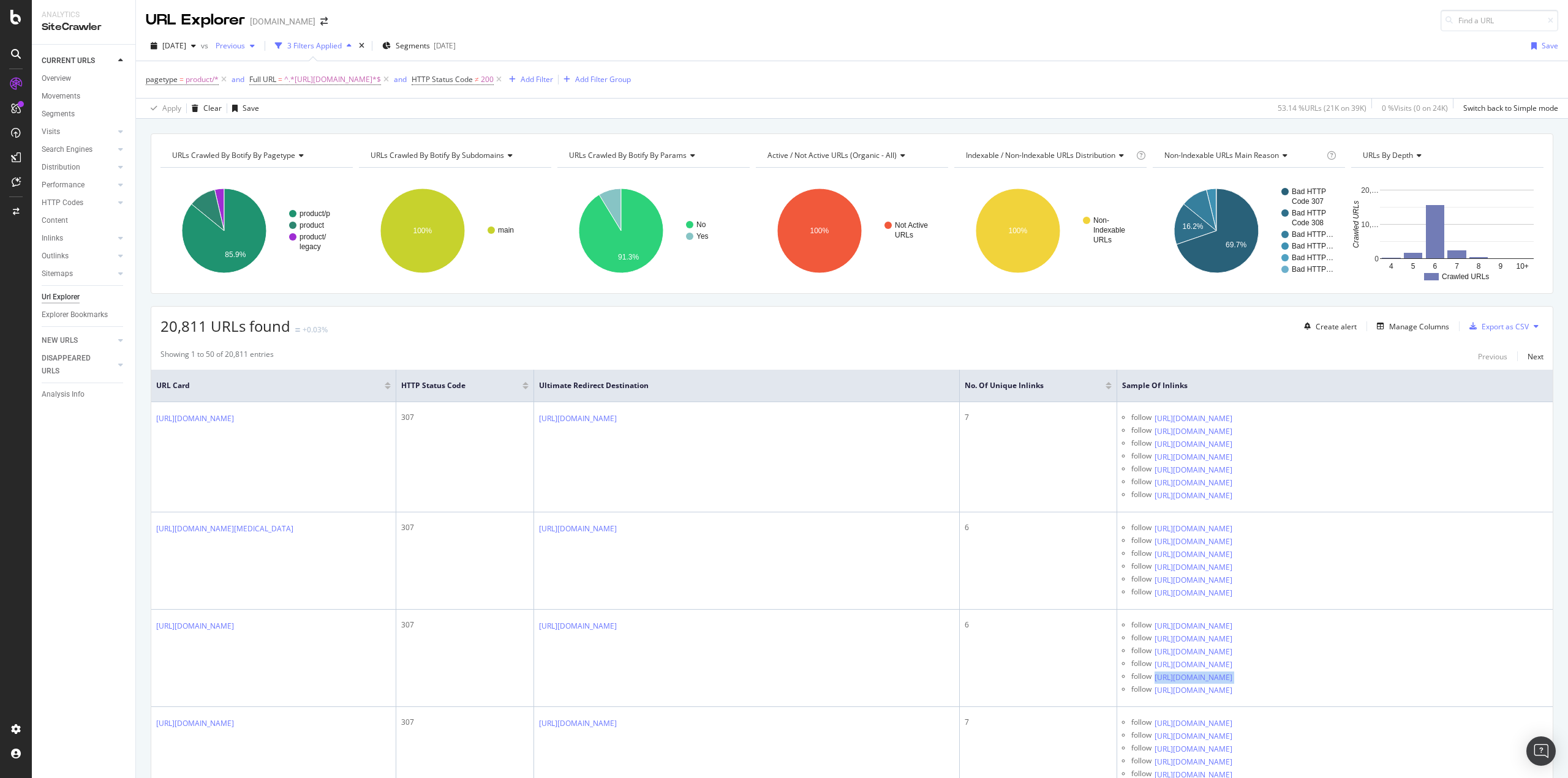
click at [245, 45] on span "Previous" at bounding box center [227, 46] width 34 height 11
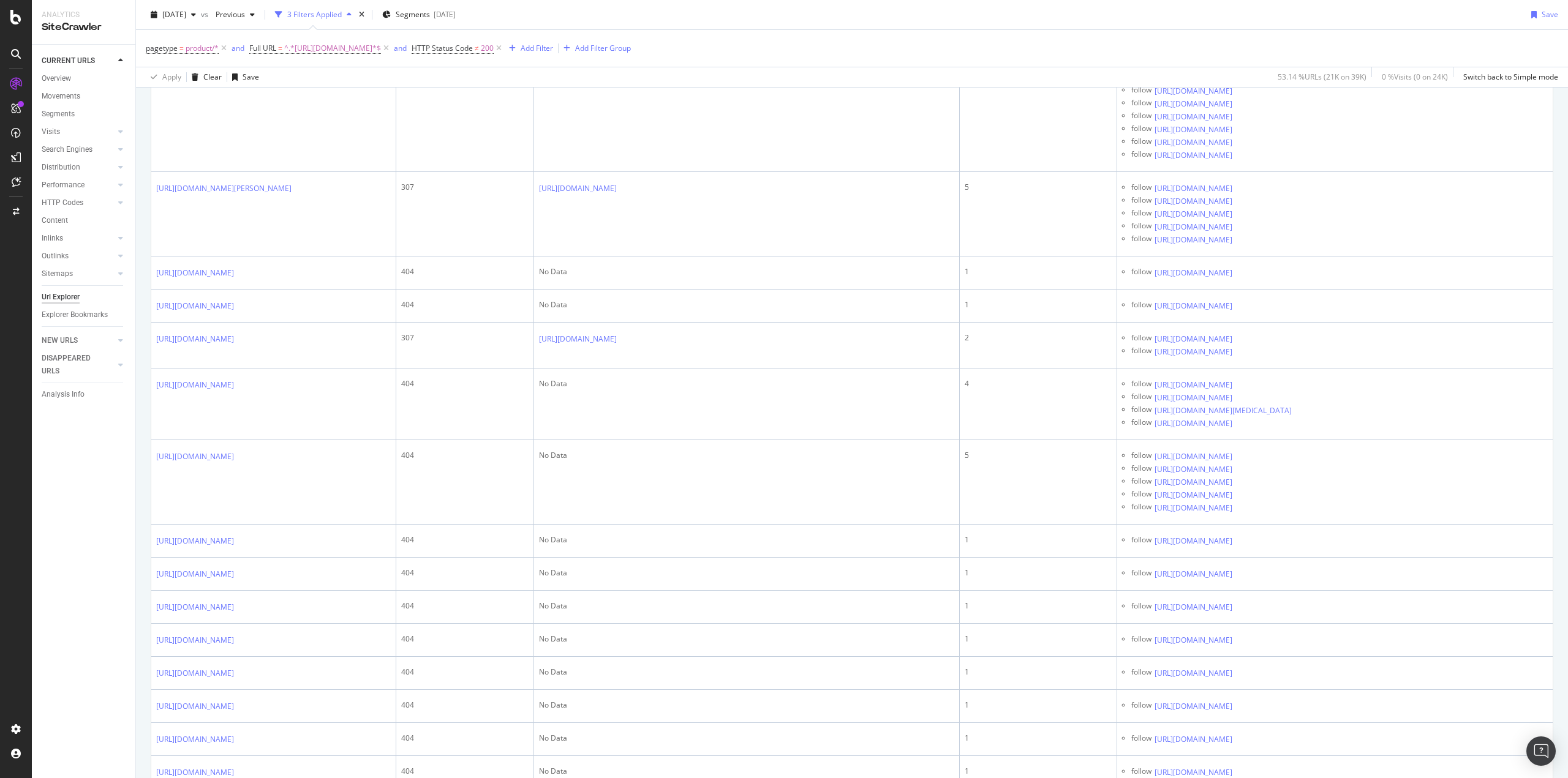
scroll to position [2089, 0]
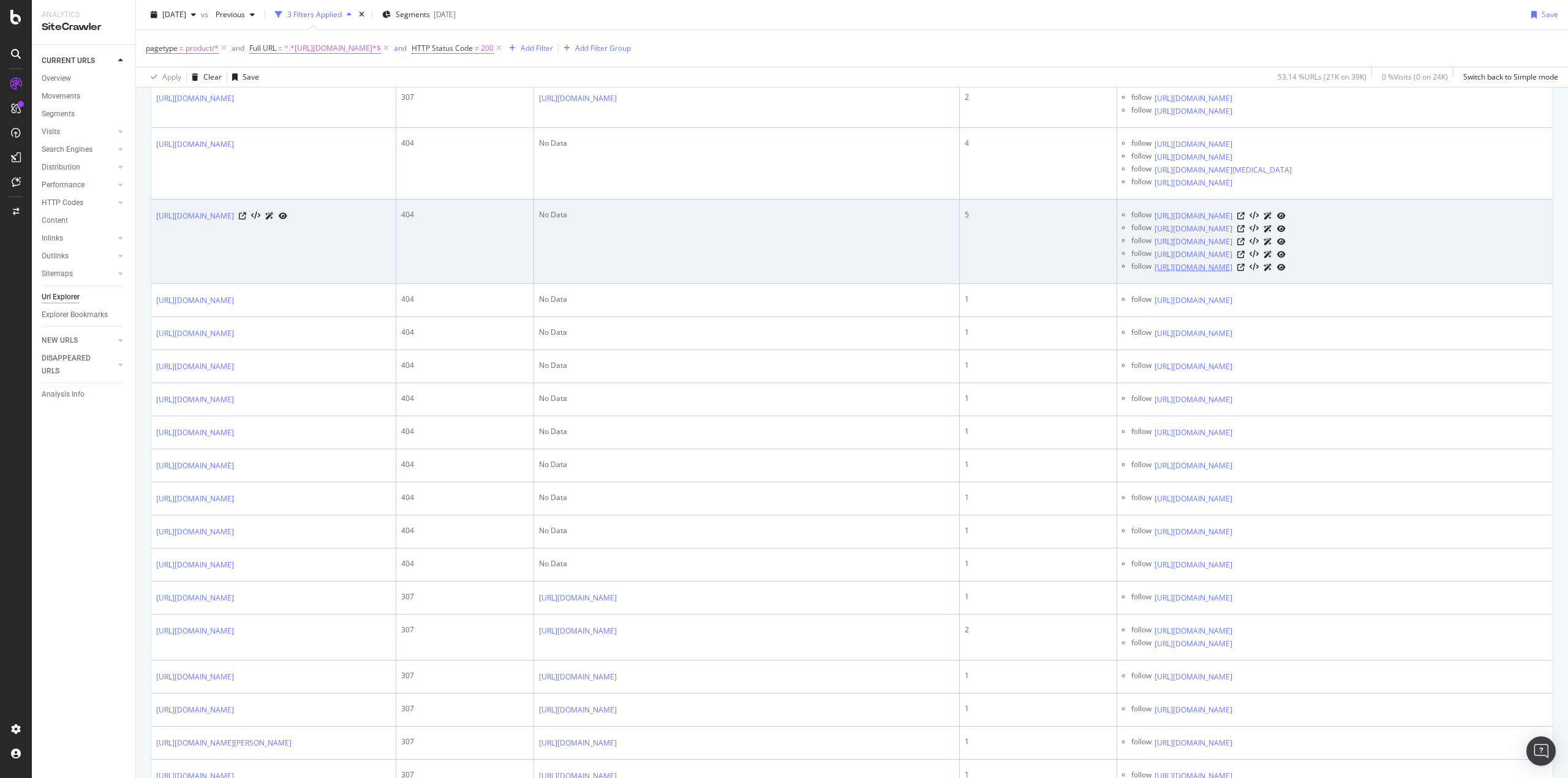
click at [1232, 274] on link "https://testboxycharm.prod.ipsy.com/blog/how-often-should-you-moisturize-face" at bounding box center [1193, 268] width 78 height 13
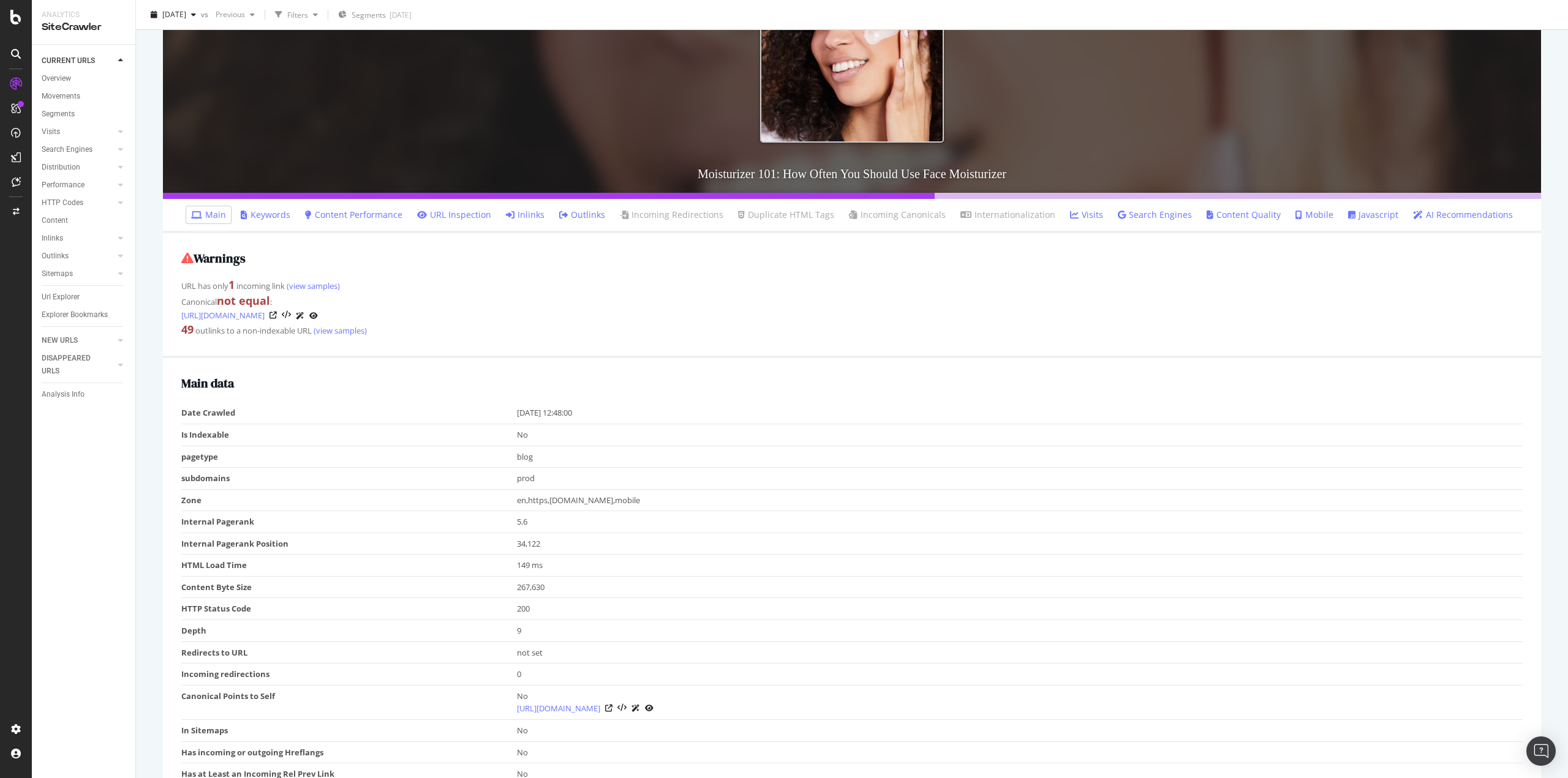
scroll to position [306, 0]
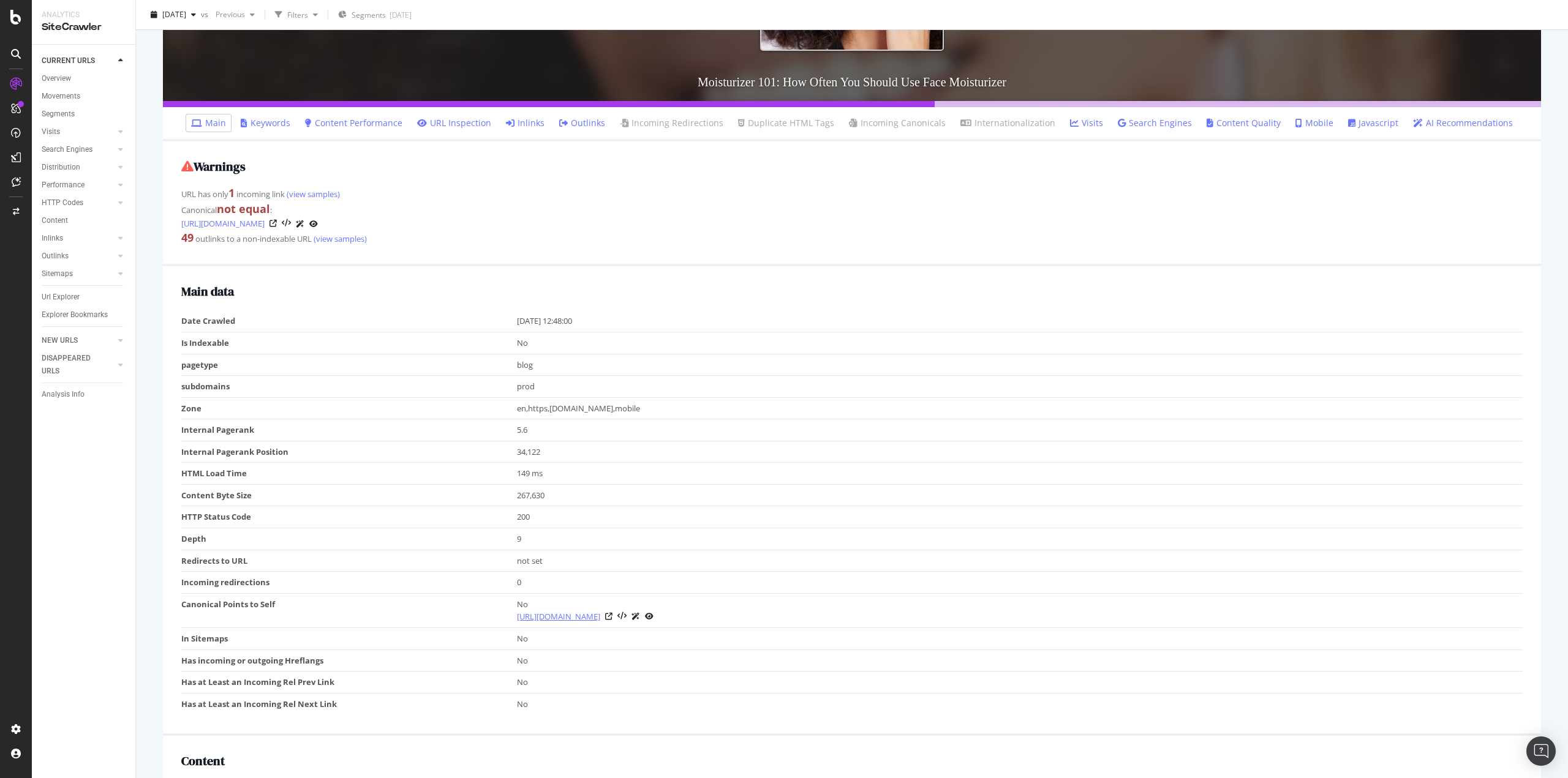
click at [600, 615] on link "[URL][DOMAIN_NAME]" at bounding box center [558, 617] width 83 height 13
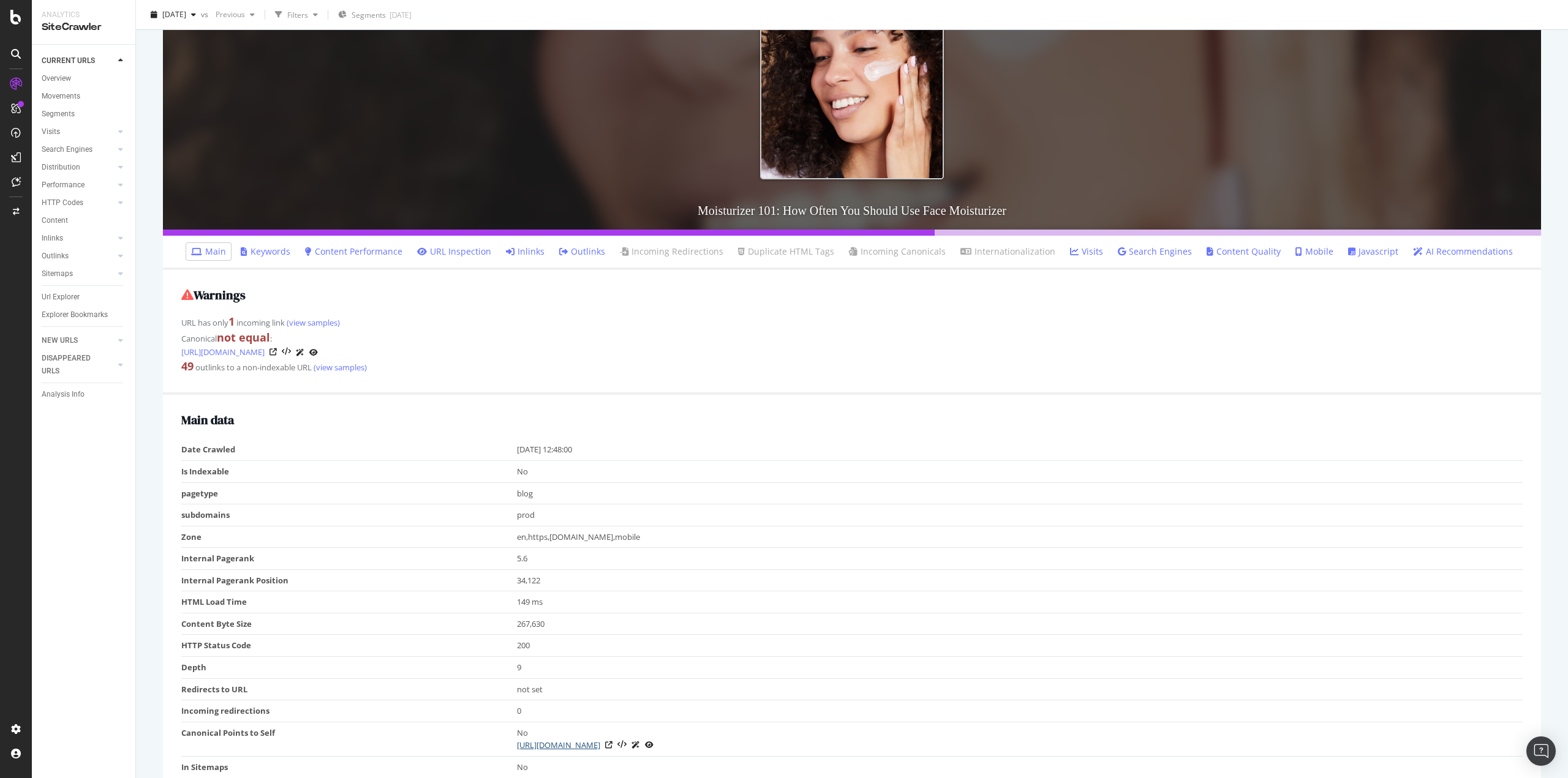
scroll to position [0, 0]
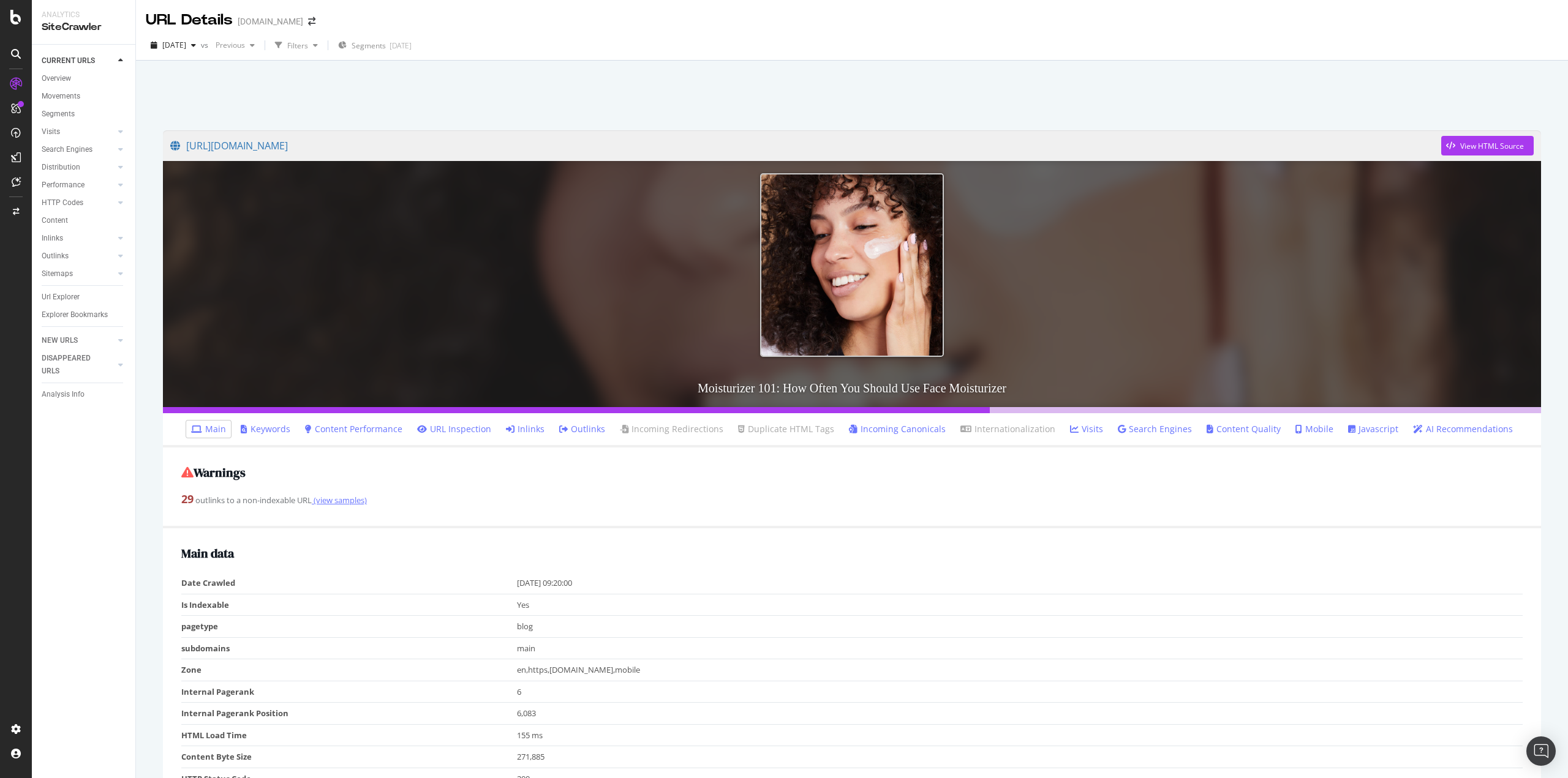
click at [351, 504] on link "(view samples)" at bounding box center [339, 500] width 55 height 11
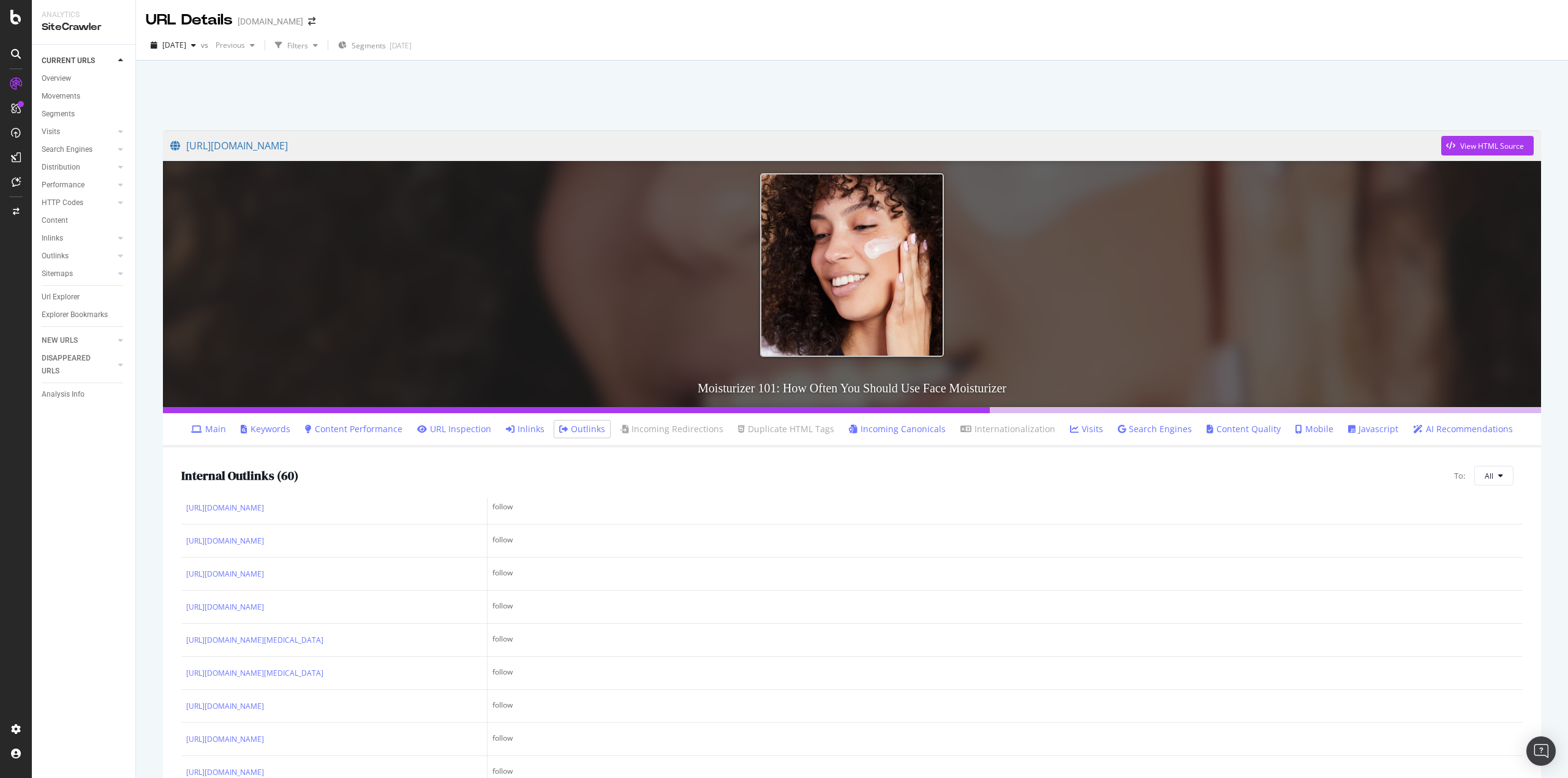
scroll to position [857, 0]
